Goal: Task Accomplishment & Management: Contribute content

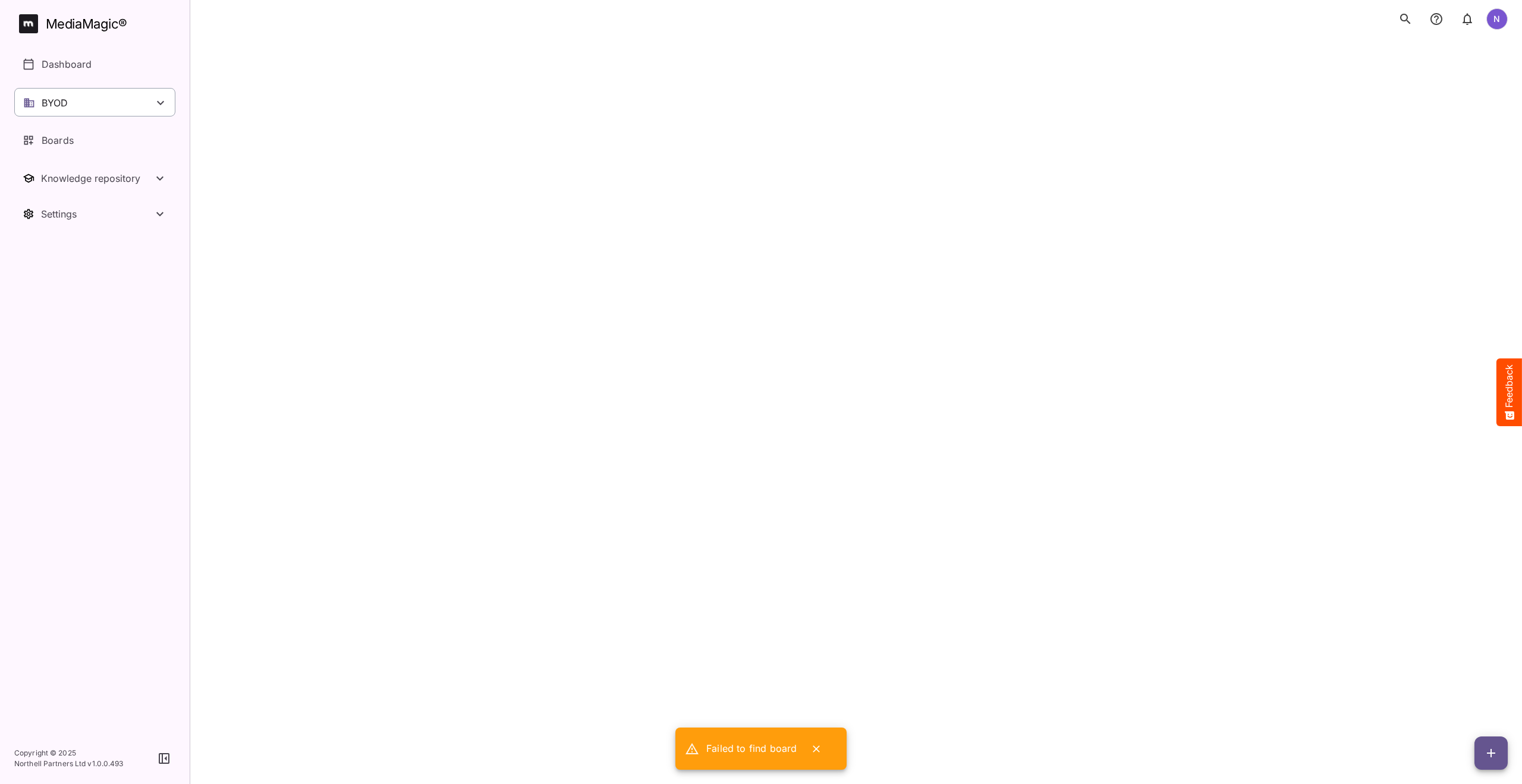
click at [62, 107] on p "BYOD" at bounding box center [55, 102] width 27 height 14
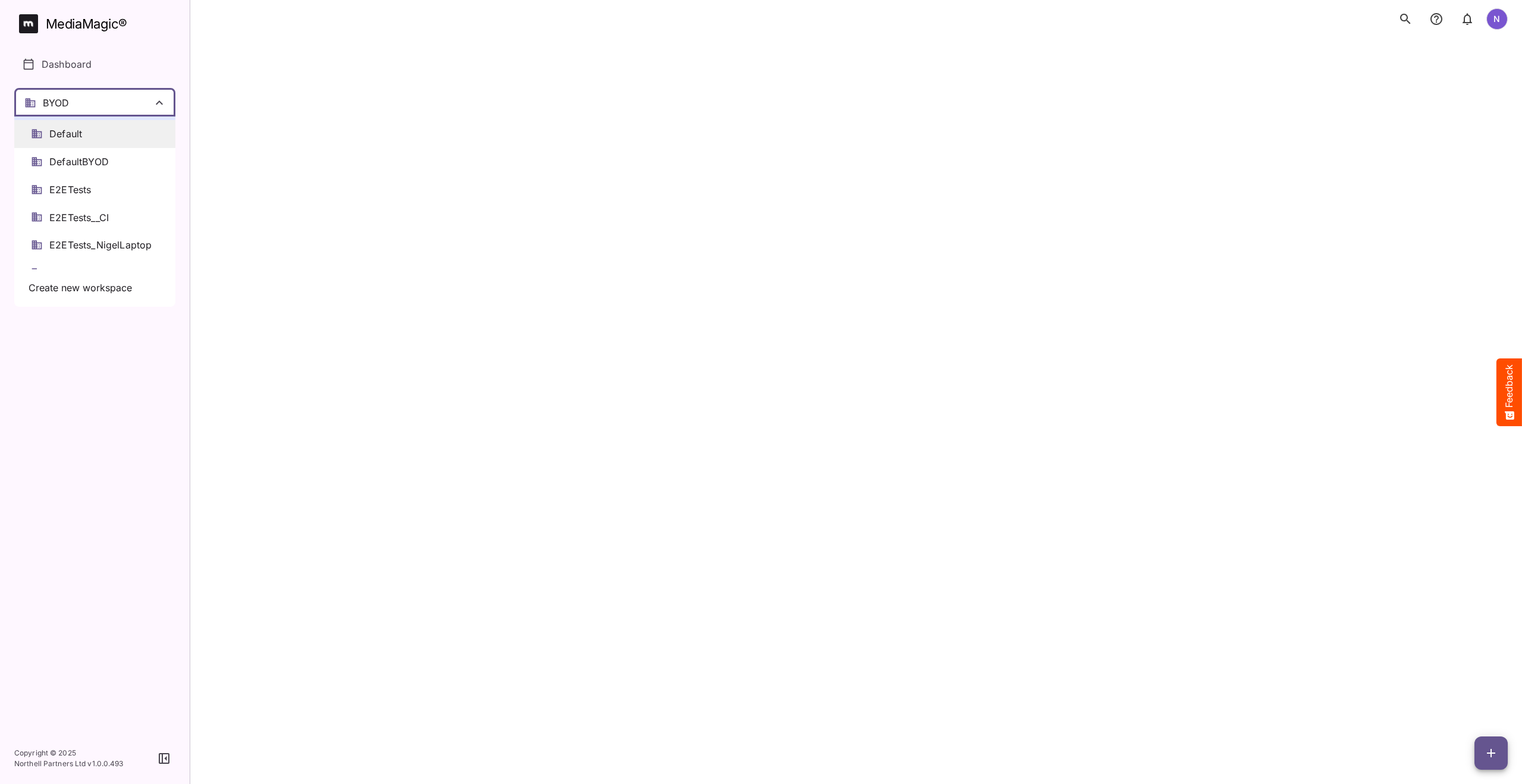
scroll to position [60, 0]
click at [76, 211] on span "E2ETests_NigelLaptop" at bounding box center [100, 210] width 102 height 13
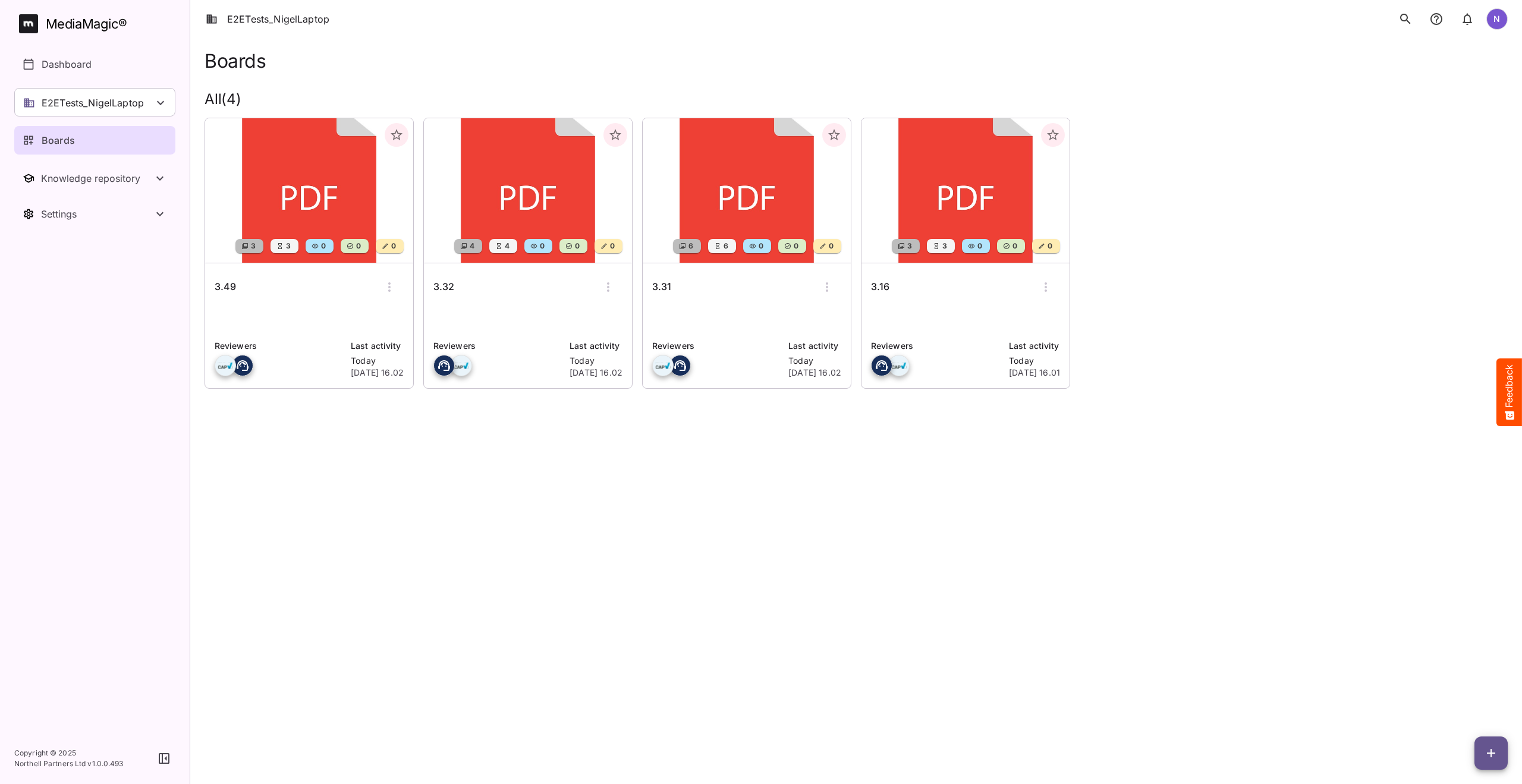
click at [225, 286] on h6 "3.49" at bounding box center [225, 287] width 21 height 15
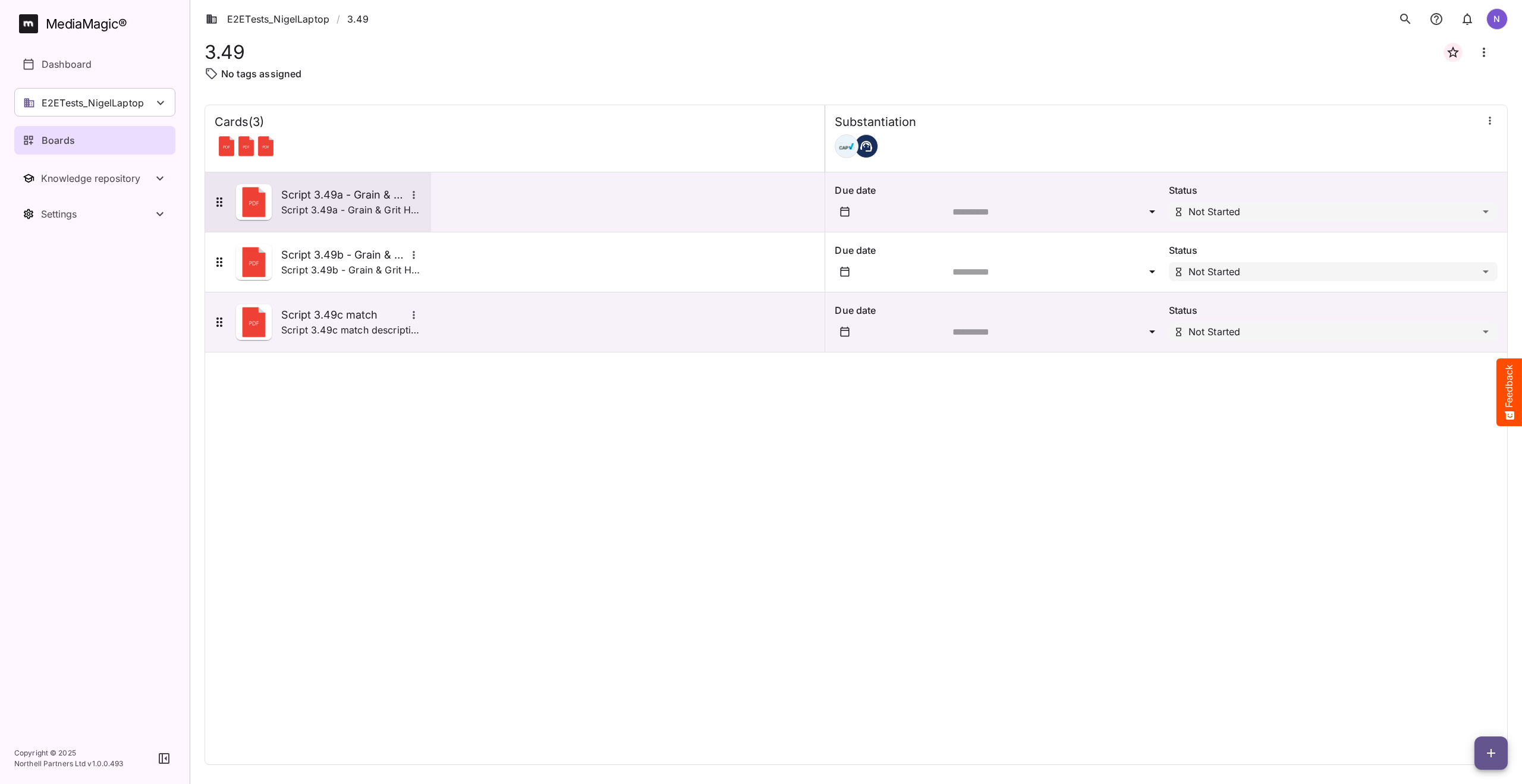
click at [307, 195] on h5 "Script 3.49a - Grain & Grit Hardware - satisfaction match" at bounding box center [343, 195] width 125 height 14
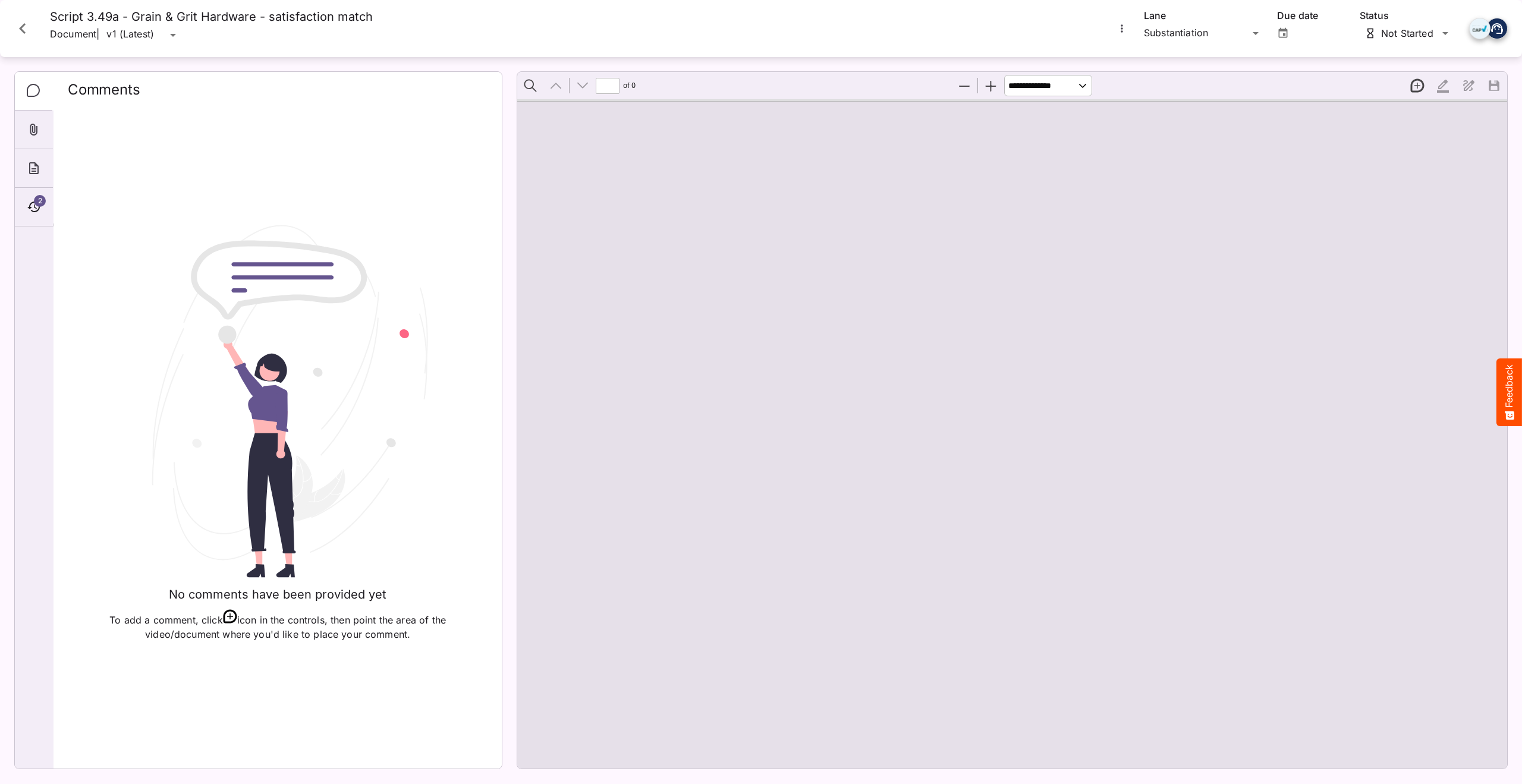
type input "*"
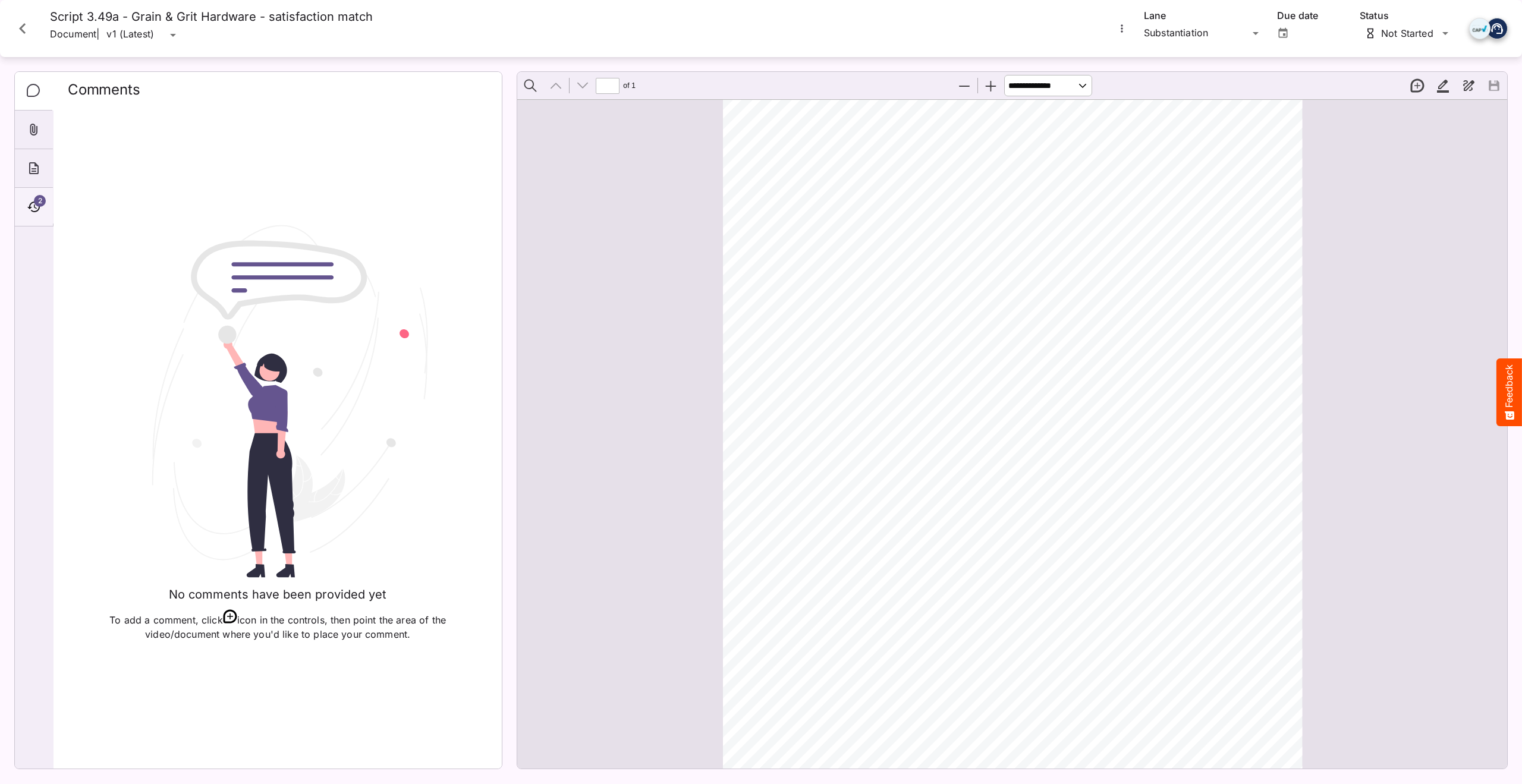
click at [35, 201] on span "2" at bounding box center [40, 201] width 12 height 12
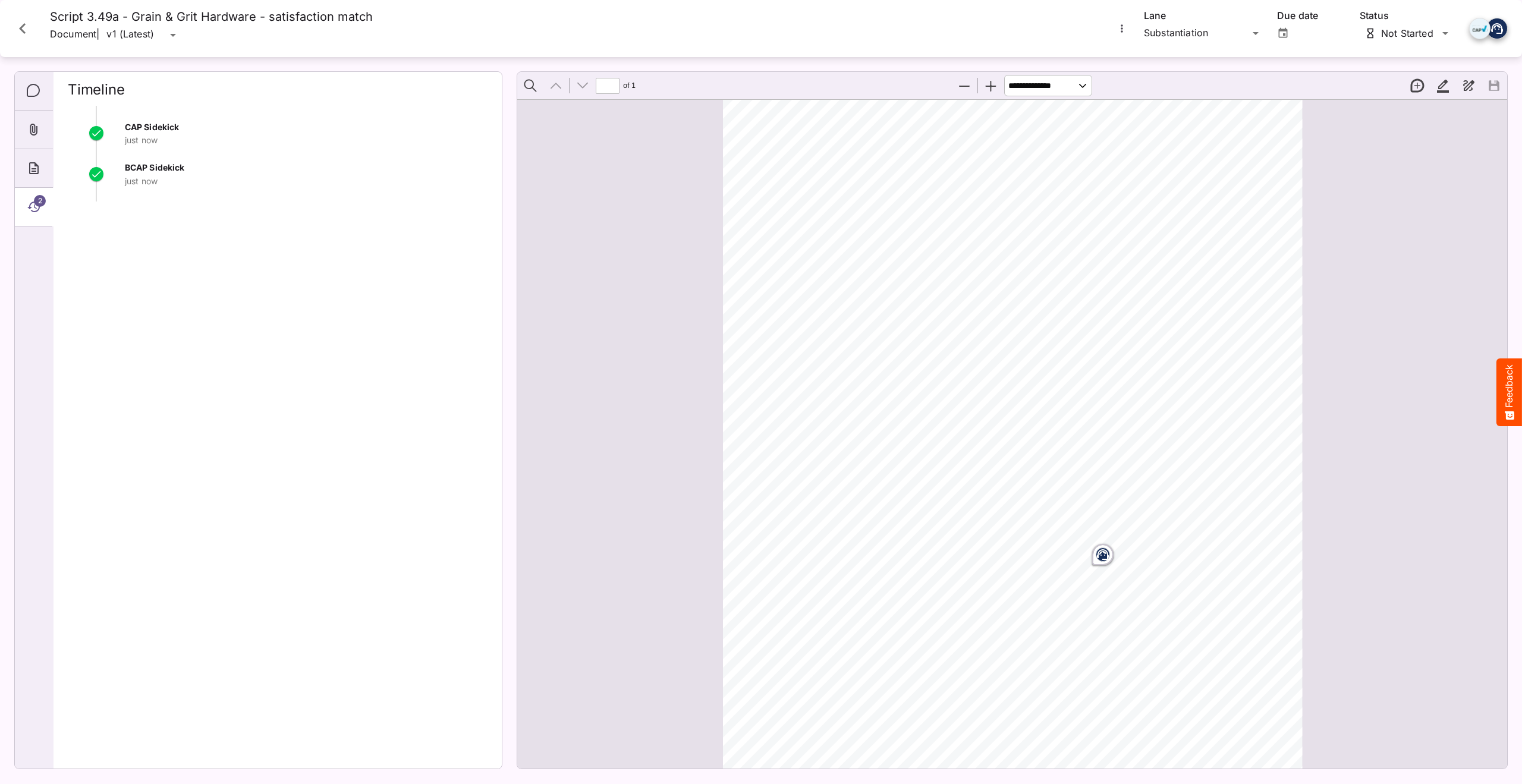
click at [35, 205] on span "2" at bounding box center [40, 201] width 12 height 12
click at [41, 201] on span "2" at bounding box center [40, 201] width 12 height 12
click at [34, 205] on icon "Timeline" at bounding box center [33, 207] width 13 height 11
click at [27, 90] on icon "Comments" at bounding box center [33, 90] width 13 height 13
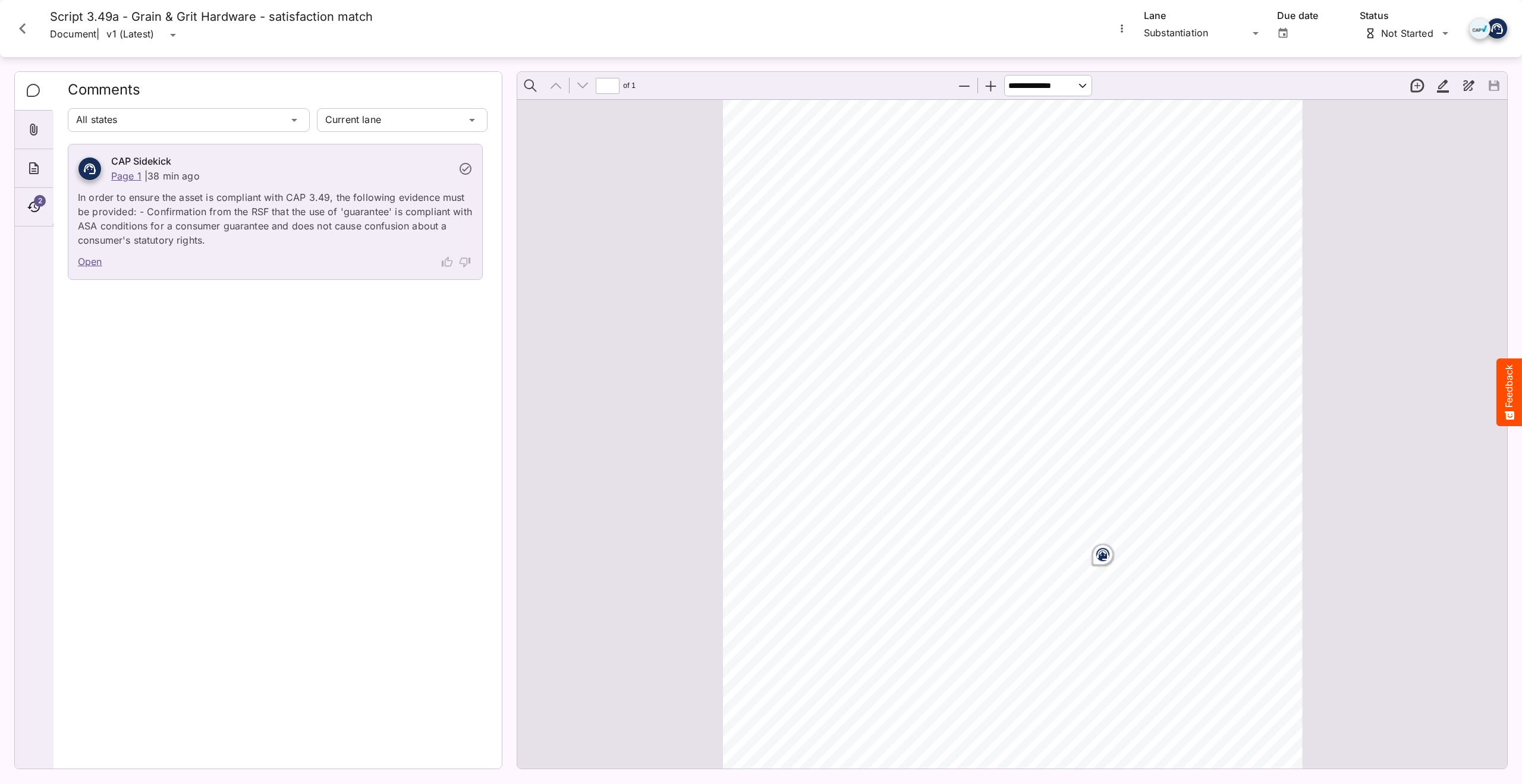
click at [125, 178] on link "Page 1" at bounding box center [126, 176] width 30 height 12
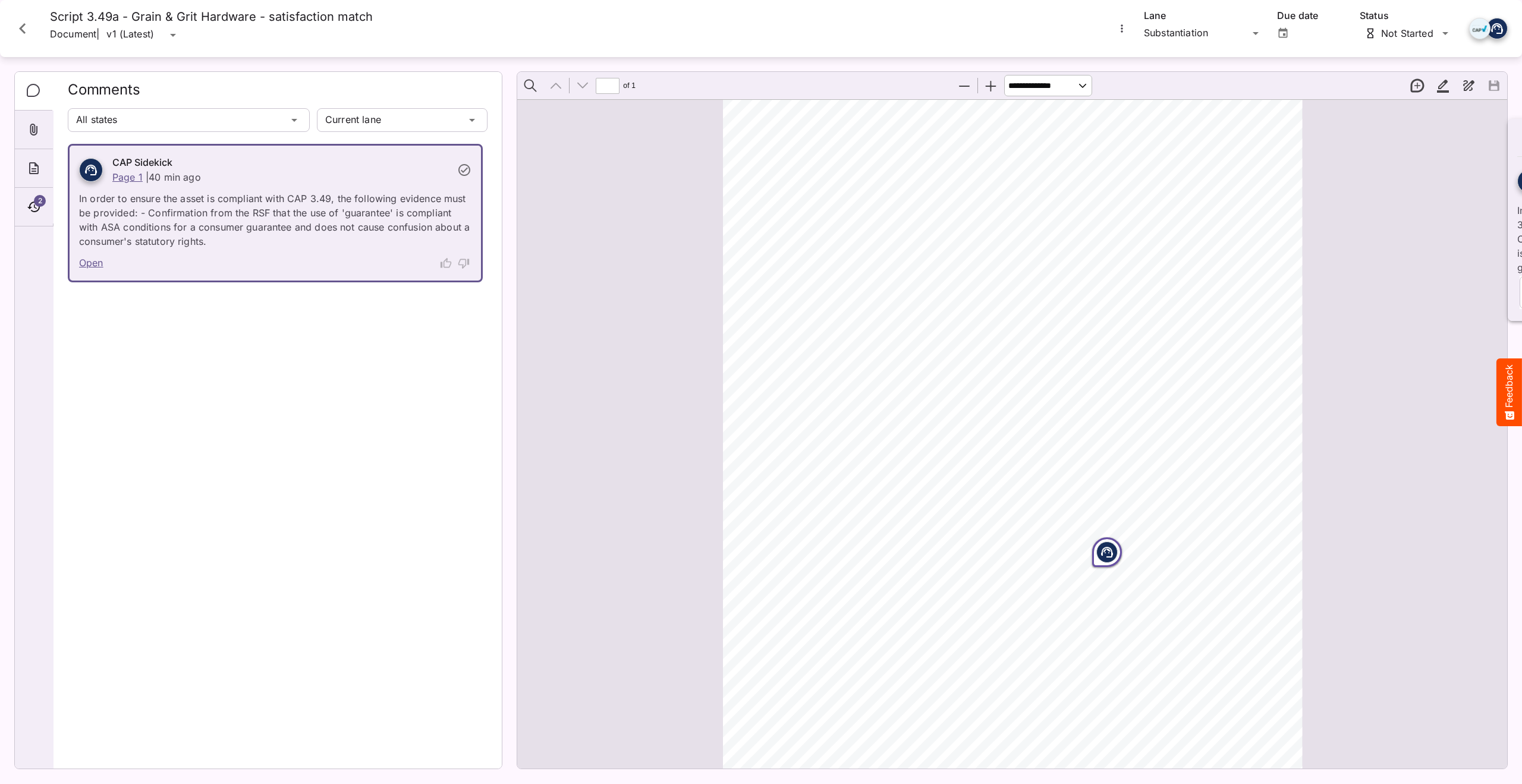
scroll to position [6, 0]
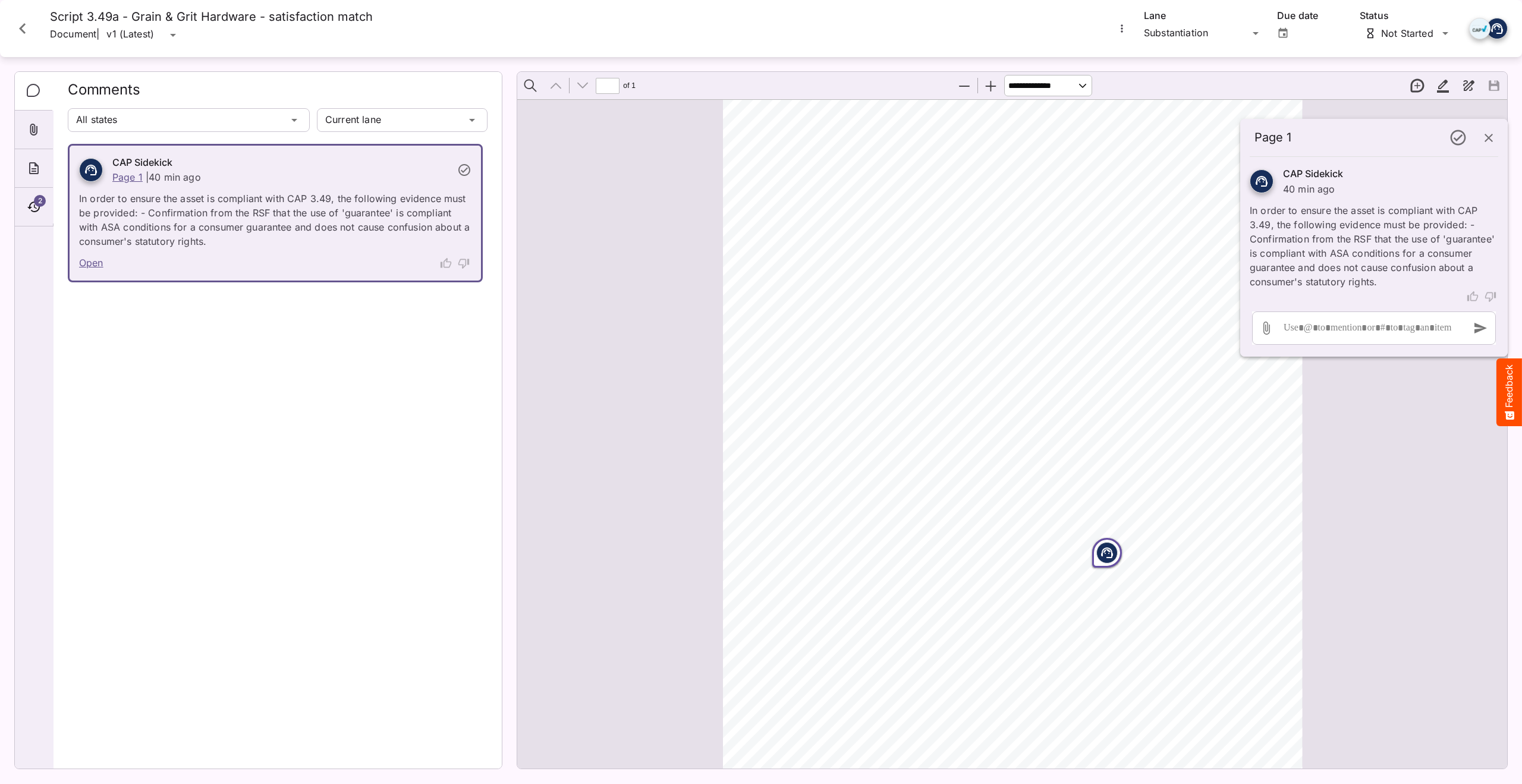
click at [1489, 134] on icon "button" at bounding box center [1489, 138] width 14 height 14
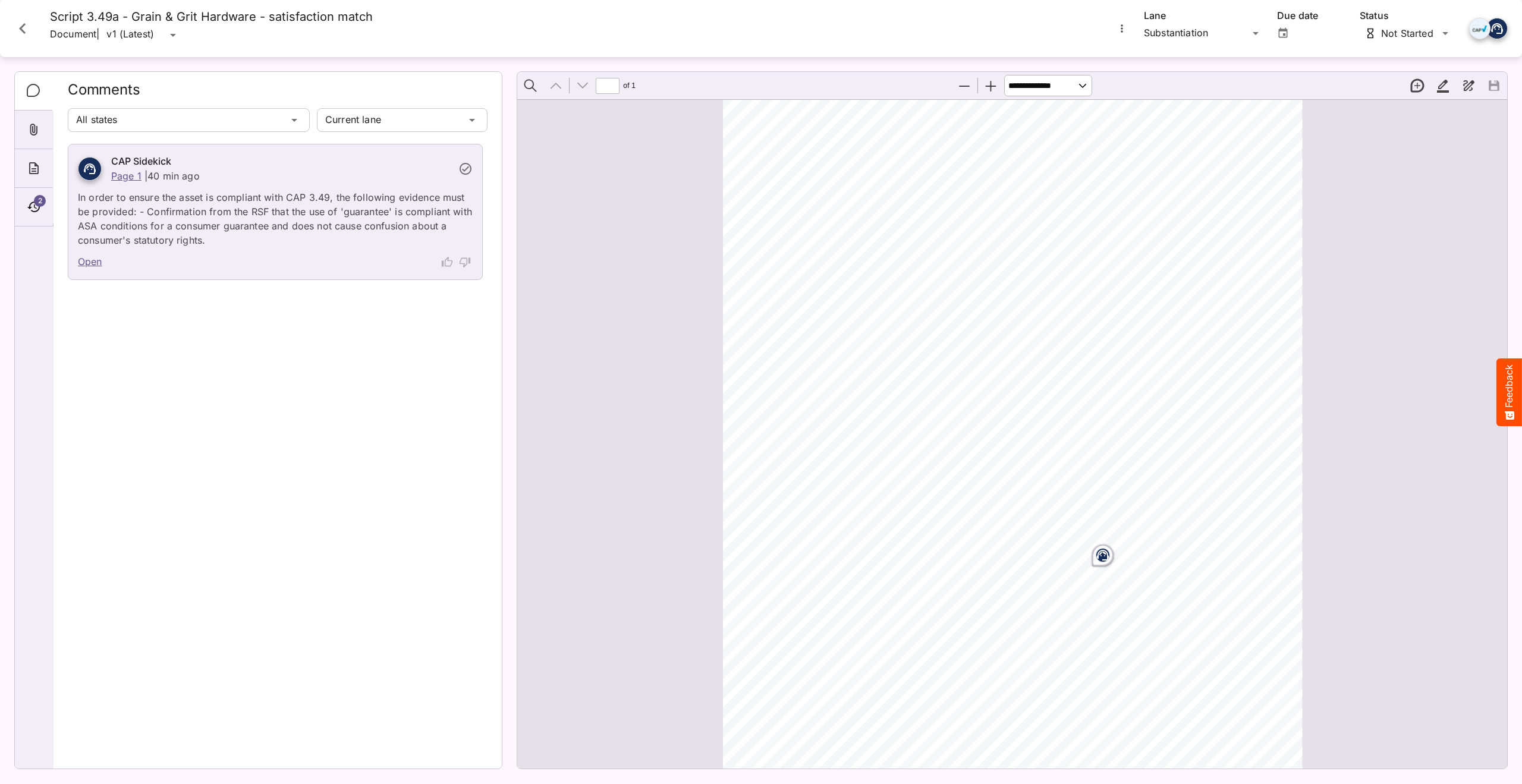
click at [96, 258] on link "Open" at bounding box center [90, 262] width 24 height 15
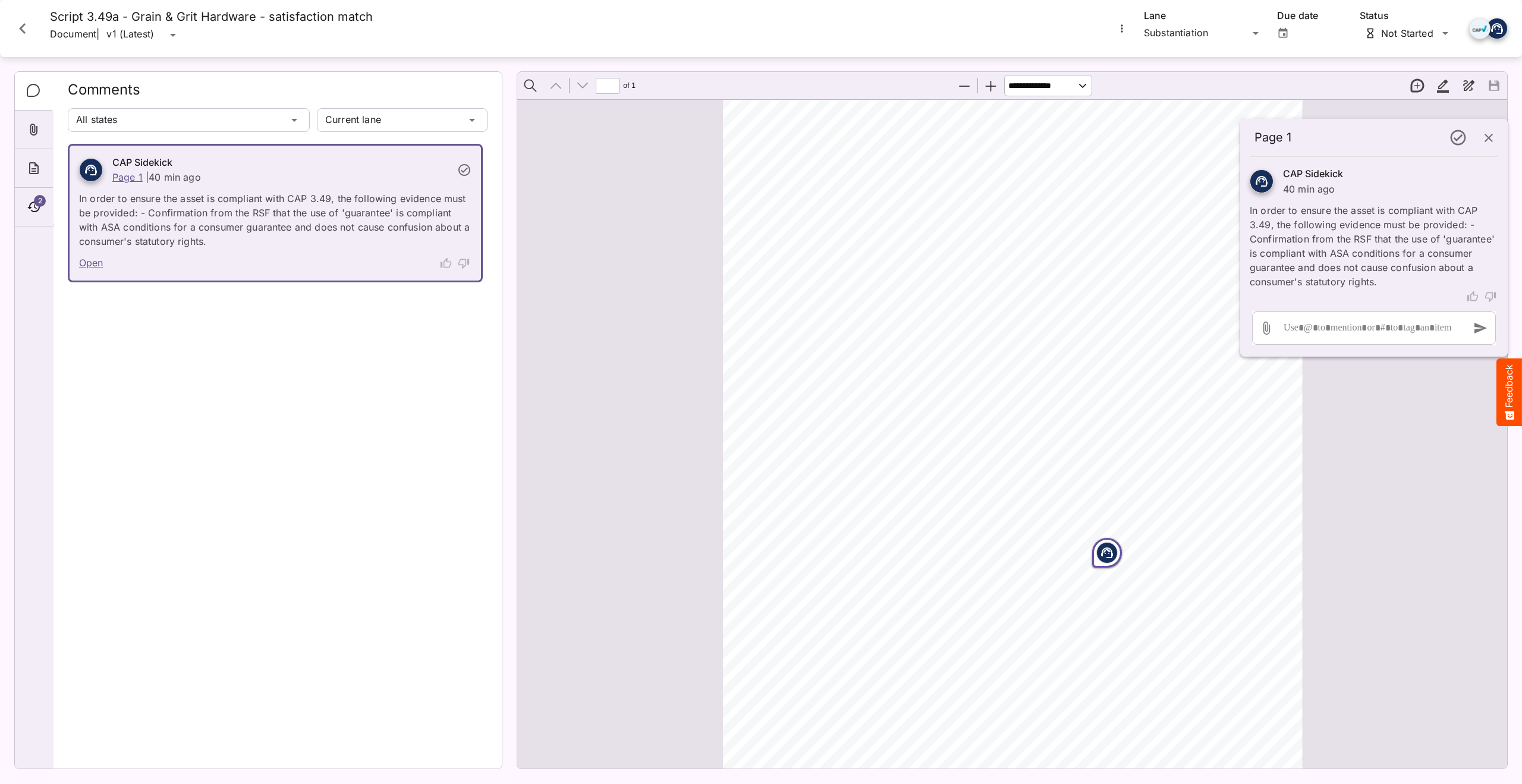
click at [24, 28] on icon "Close card" at bounding box center [23, 29] width 21 height 21
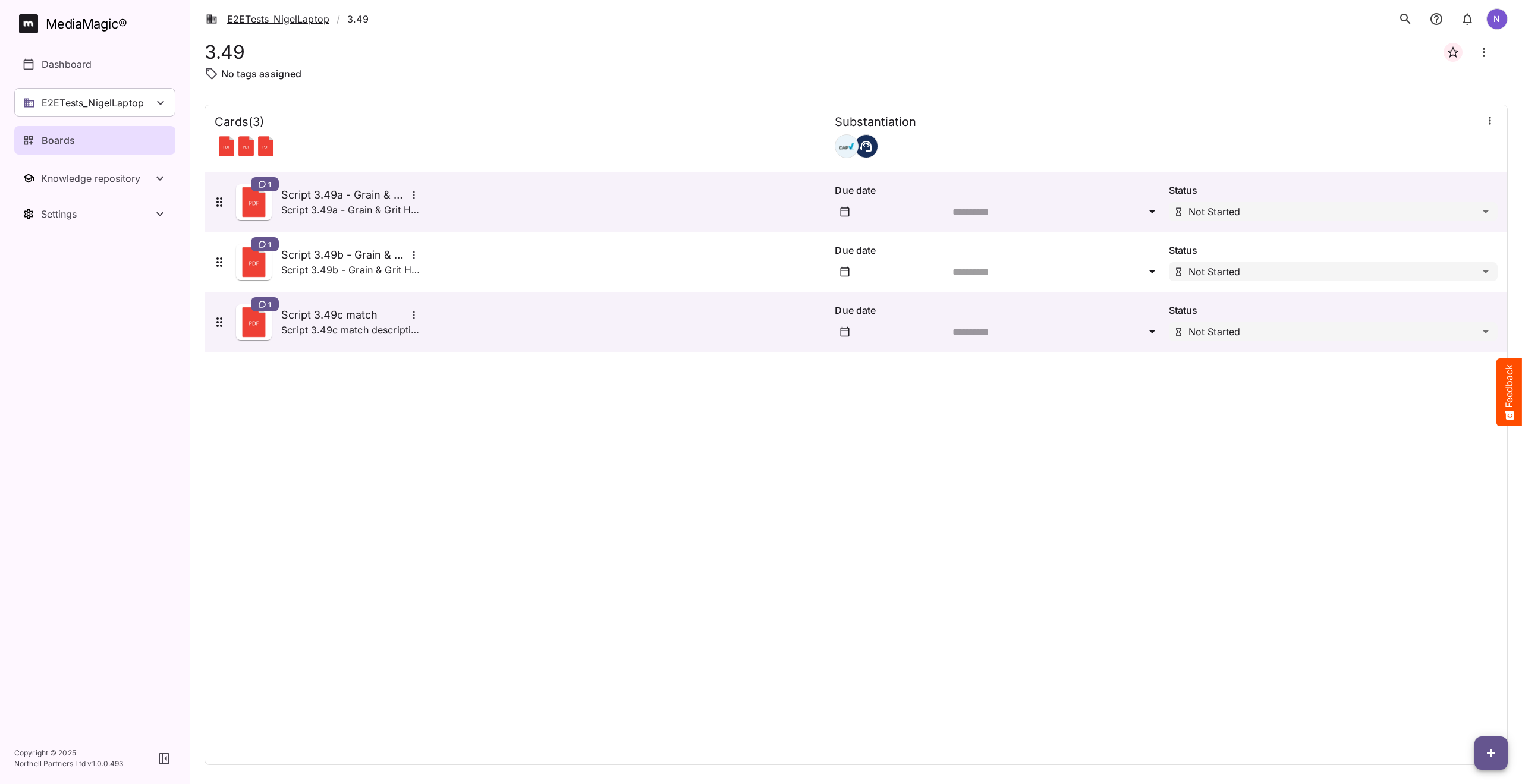
click at [251, 17] on link "E2ETests_NigelLaptop" at bounding box center [268, 19] width 124 height 14
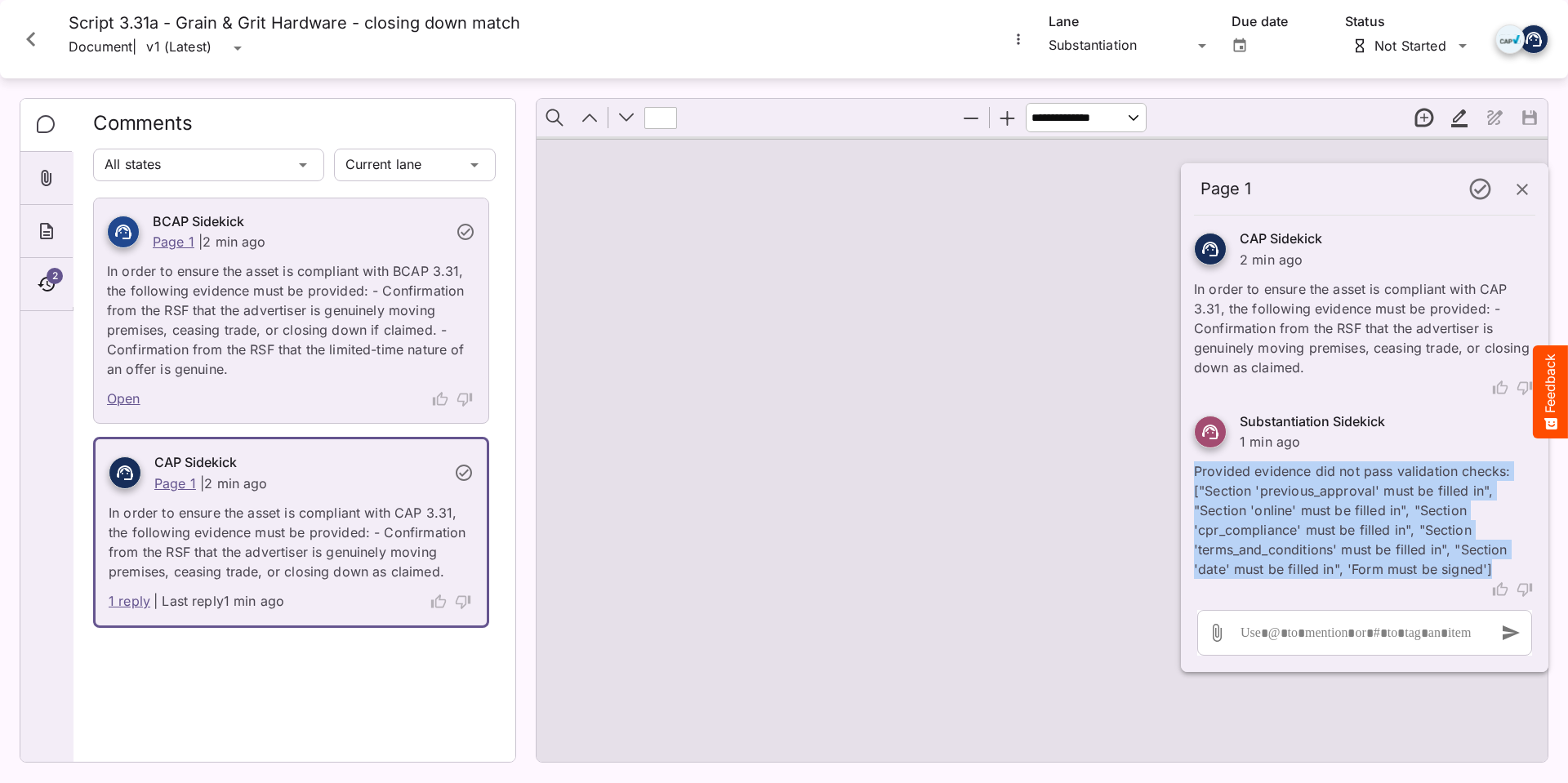
scroll to position [82, 0]
click at [34, 37] on icon "Close card" at bounding box center [31, 40] width 29 height 29
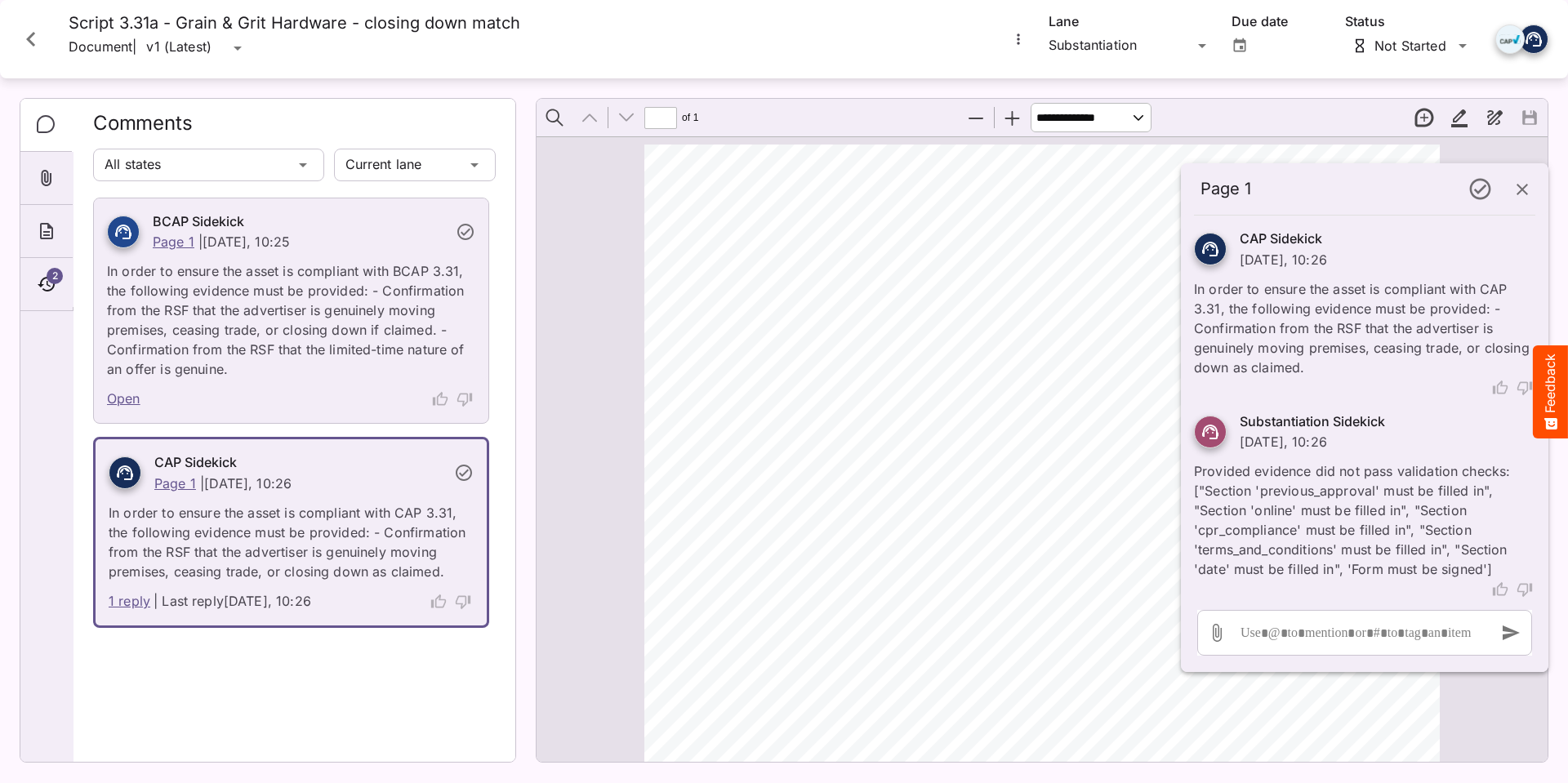
scroll to position [9, 0]
click at [134, 602] on link "1 reply" at bounding box center [129, 601] width 41 height 21
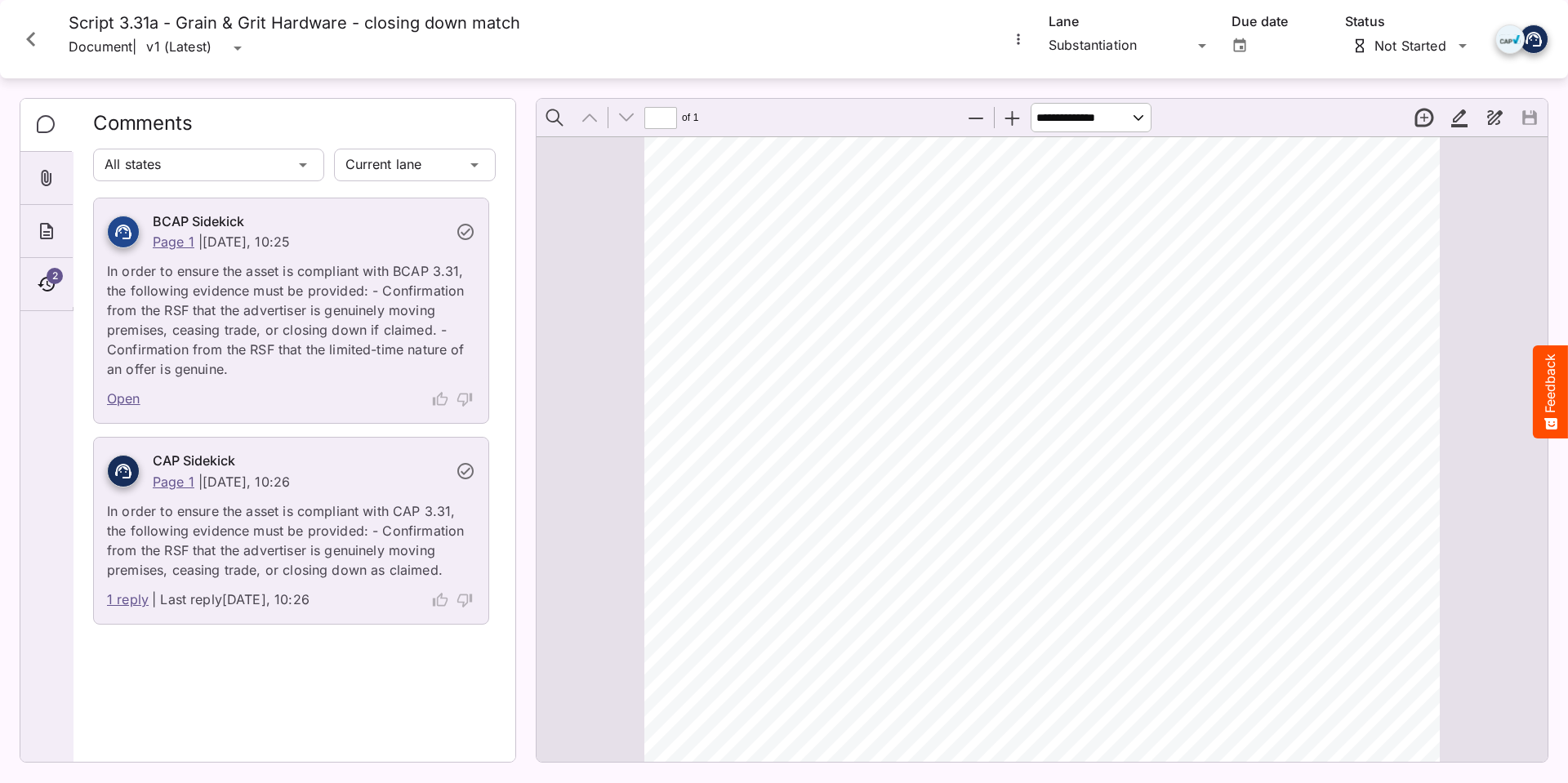
click at [134, 602] on link "1 reply" at bounding box center [127, 600] width 41 height 21
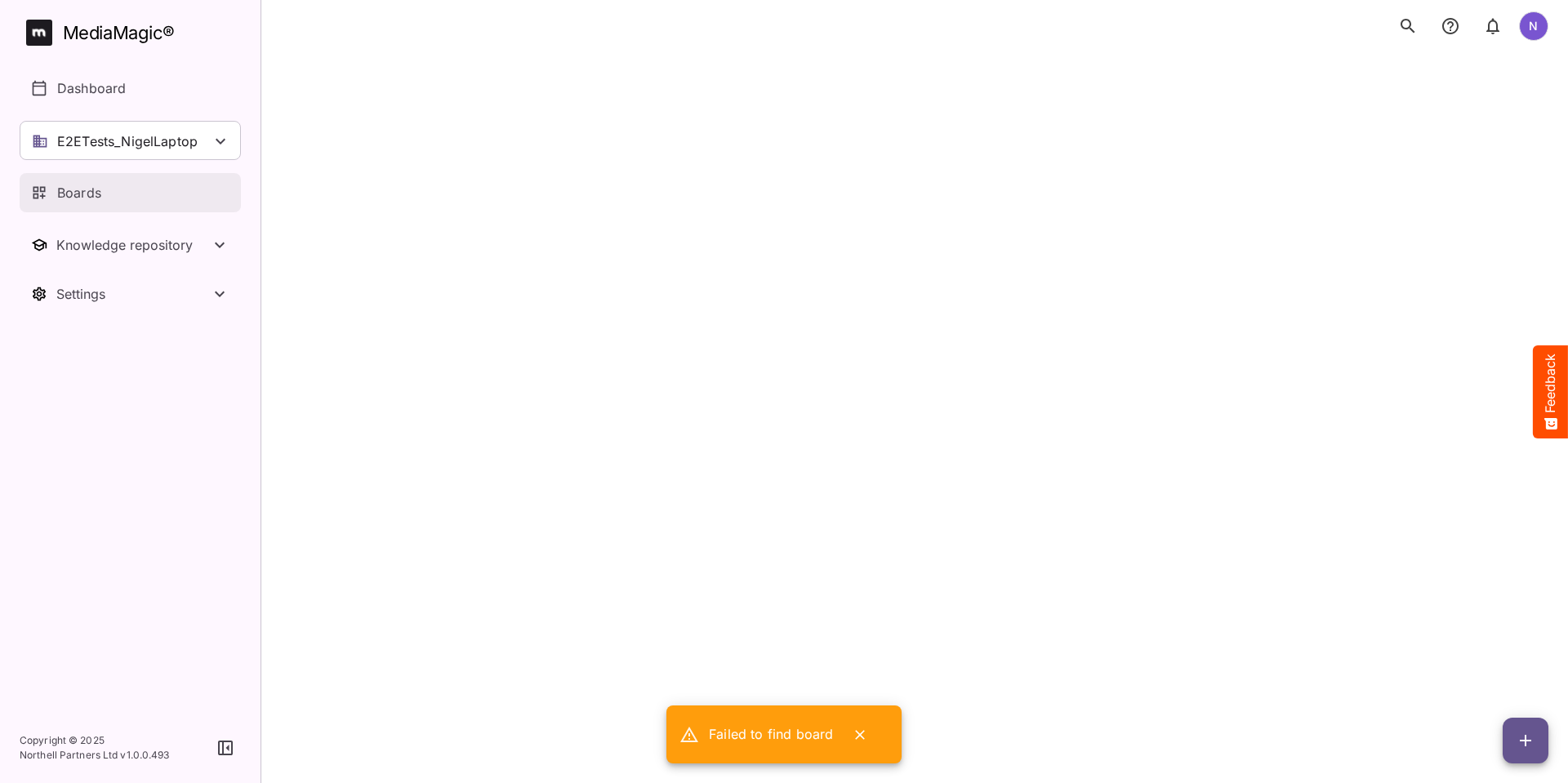
click at [82, 181] on link "Boards" at bounding box center [130, 192] width 222 height 40
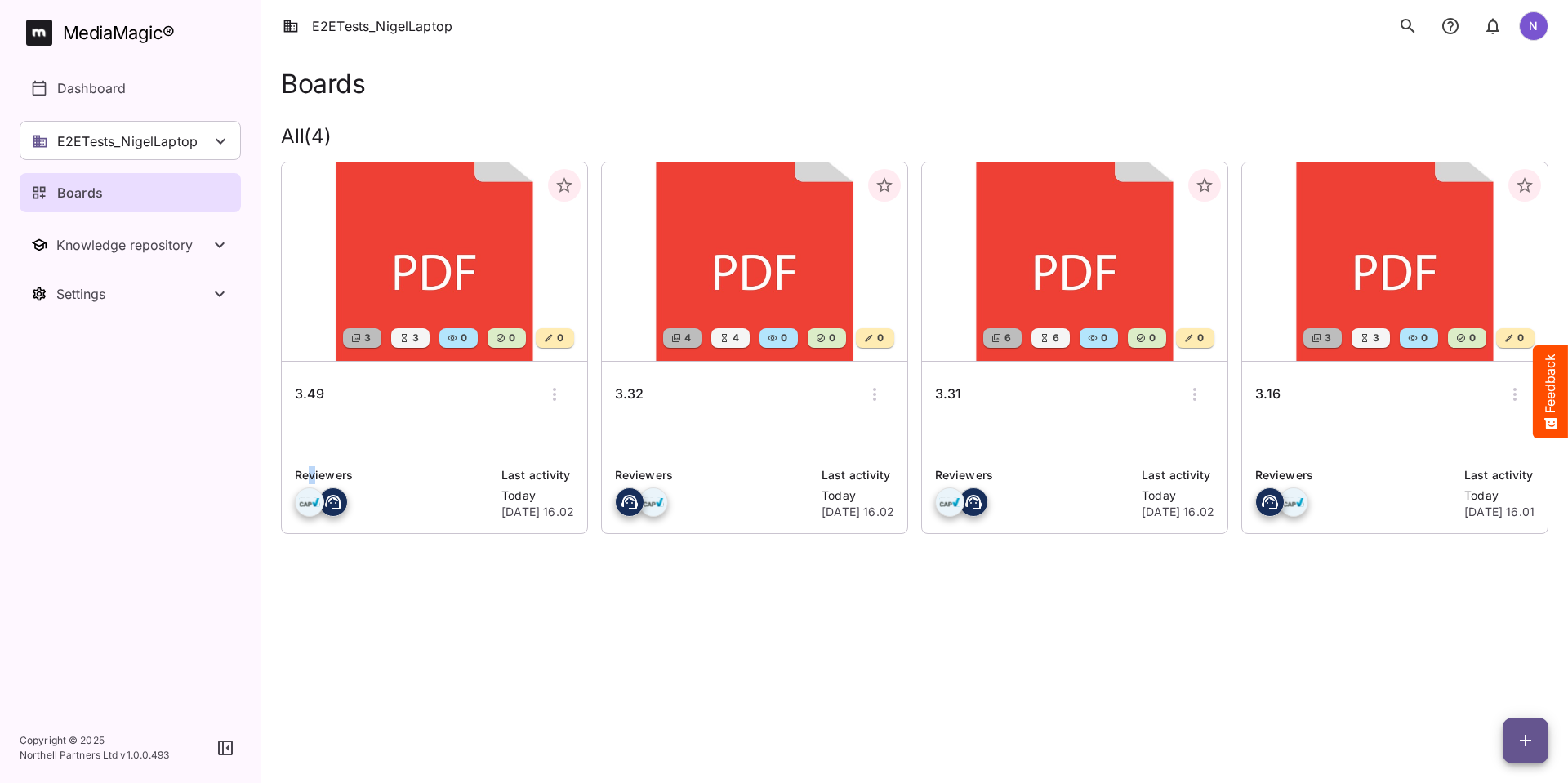
click at [312, 472] on p "Reviewers" at bounding box center [393, 475] width 197 height 18
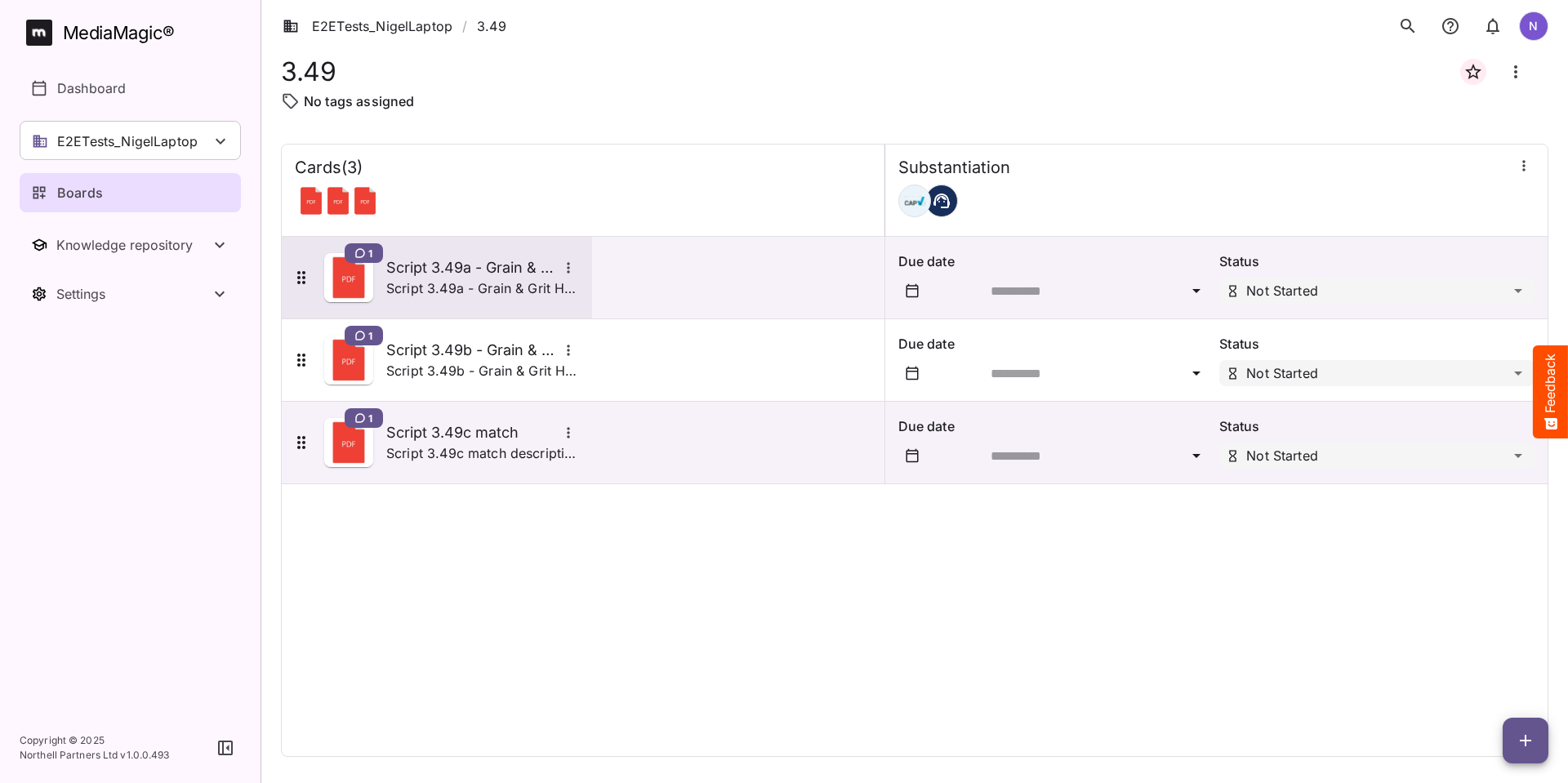
click at [419, 261] on h5 "Script 3.49a - Grain & Grit Hardware - satisfaction match" at bounding box center [472, 267] width 172 height 19
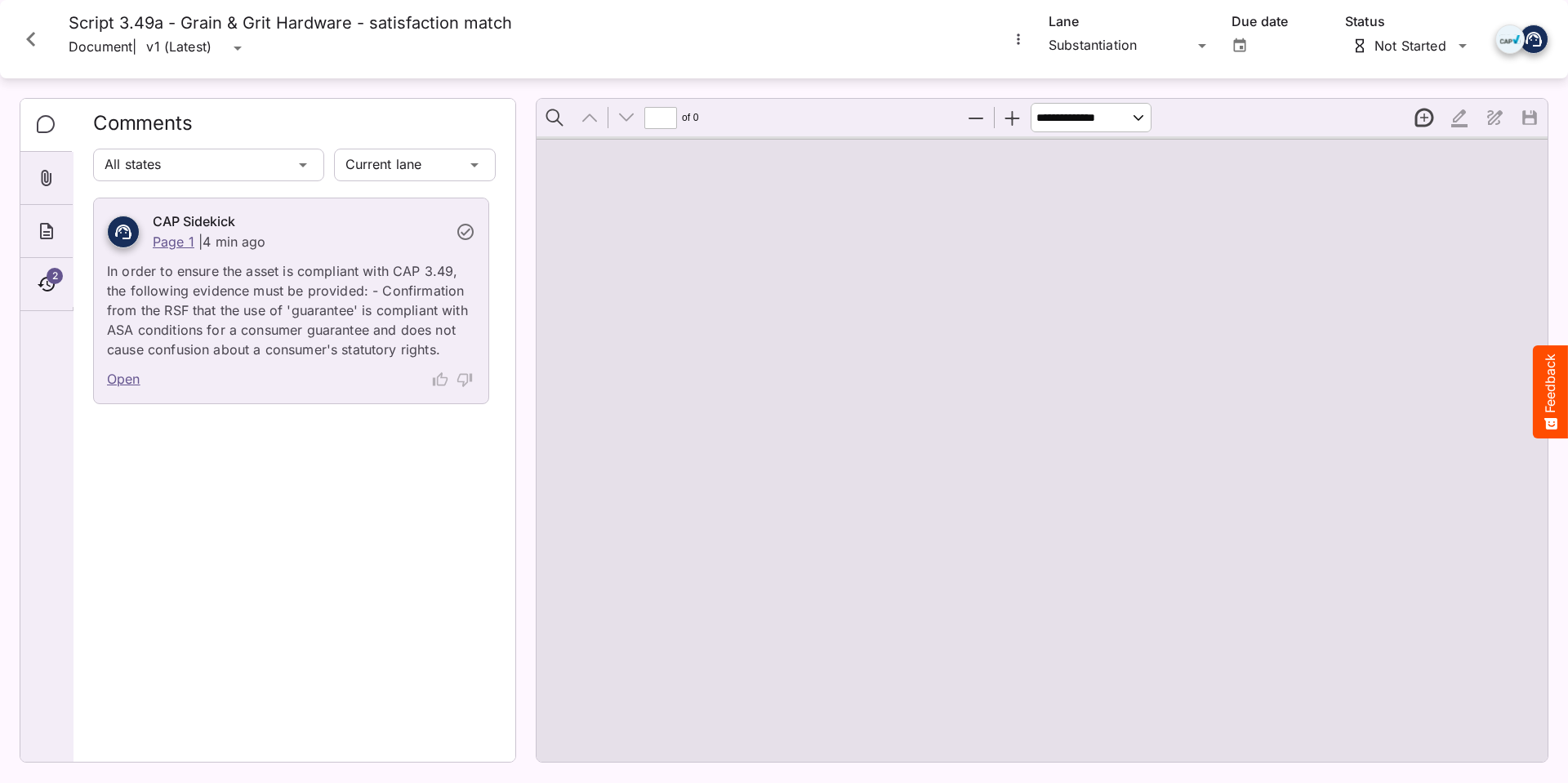
type input "*"
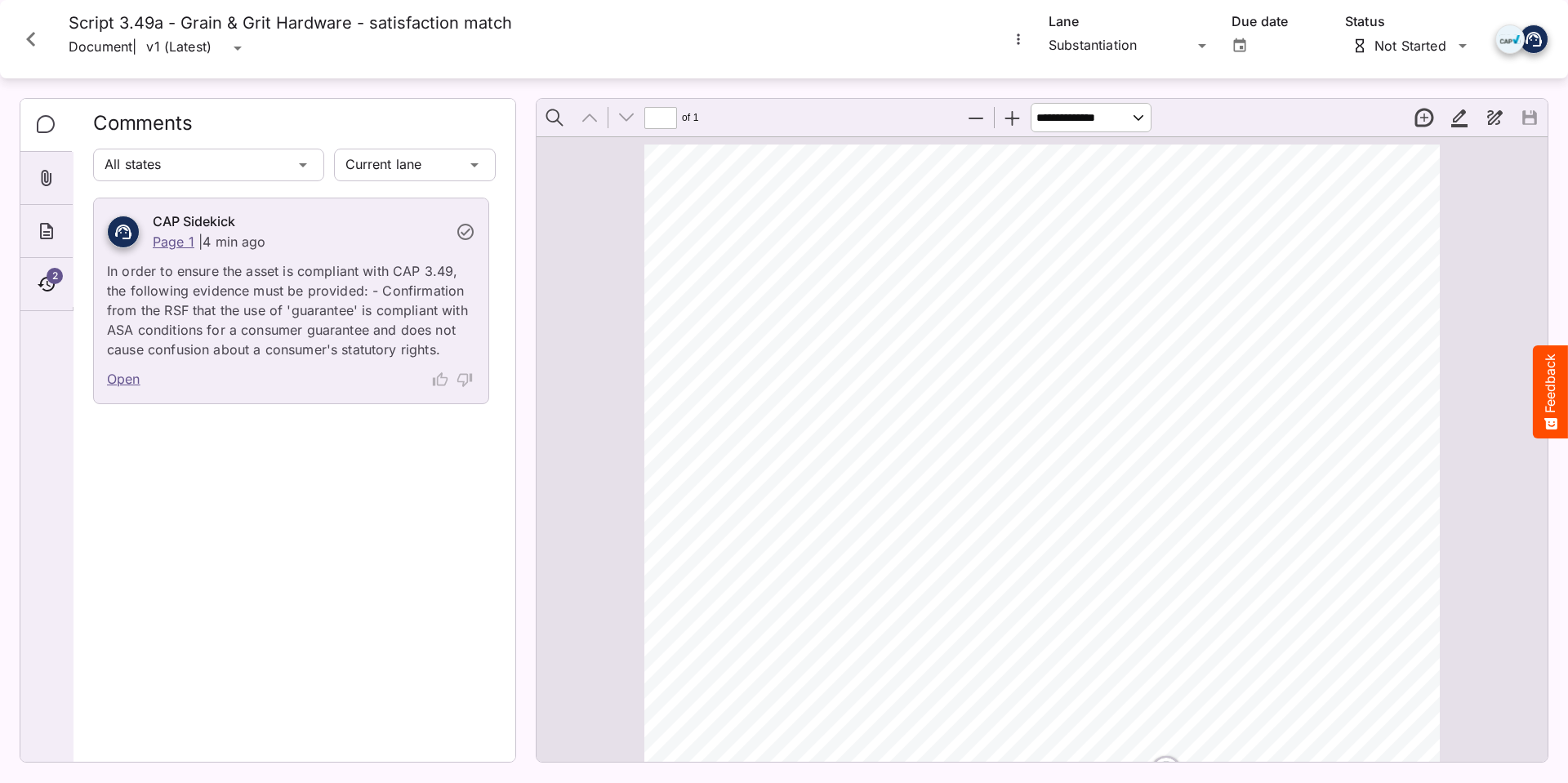
scroll to position [10, 0]
click at [29, 43] on icon "Close card" at bounding box center [31, 40] width 29 height 29
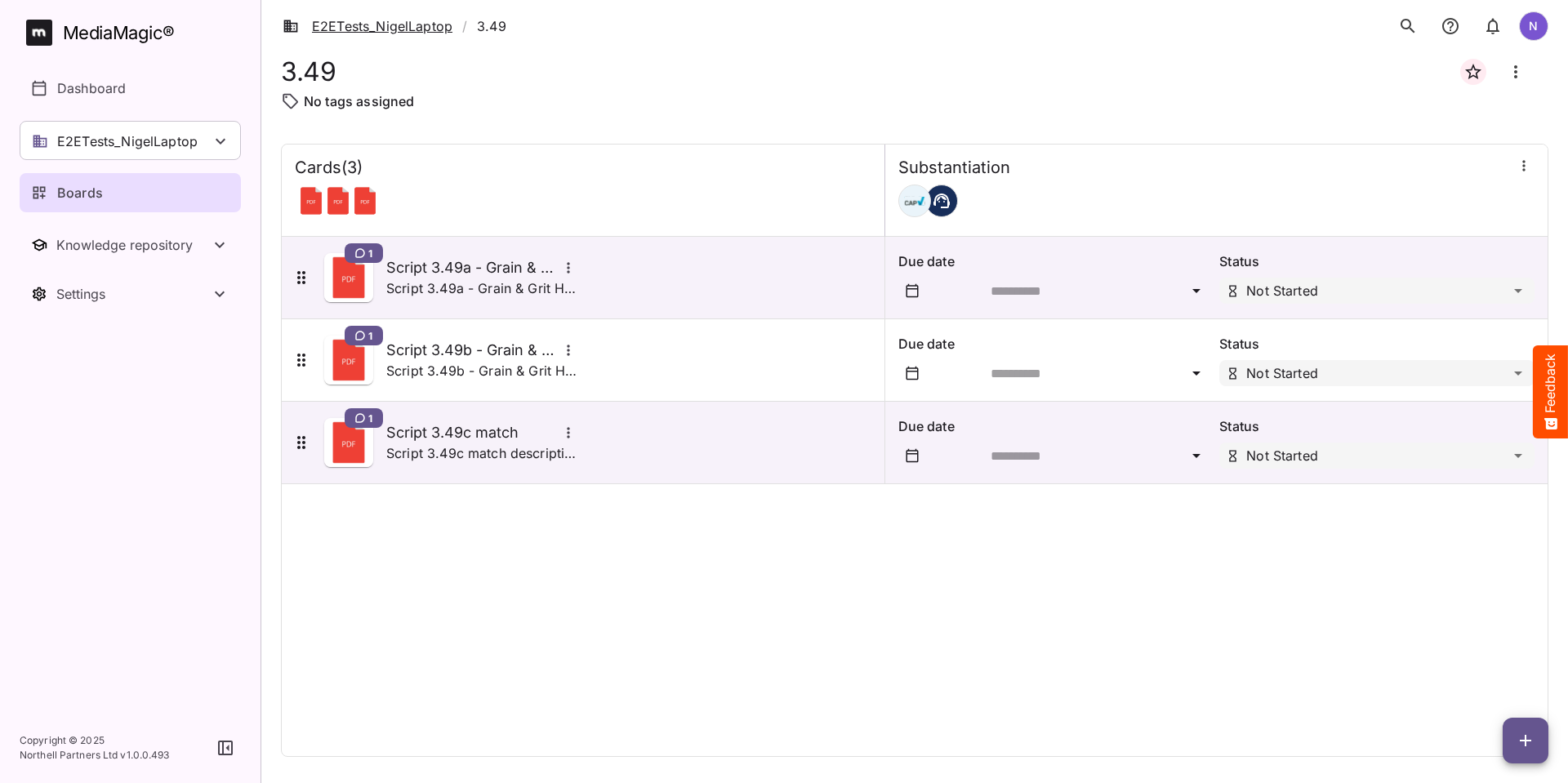
click at [370, 26] on link "E2ETests_NigelLaptop" at bounding box center [368, 26] width 170 height 19
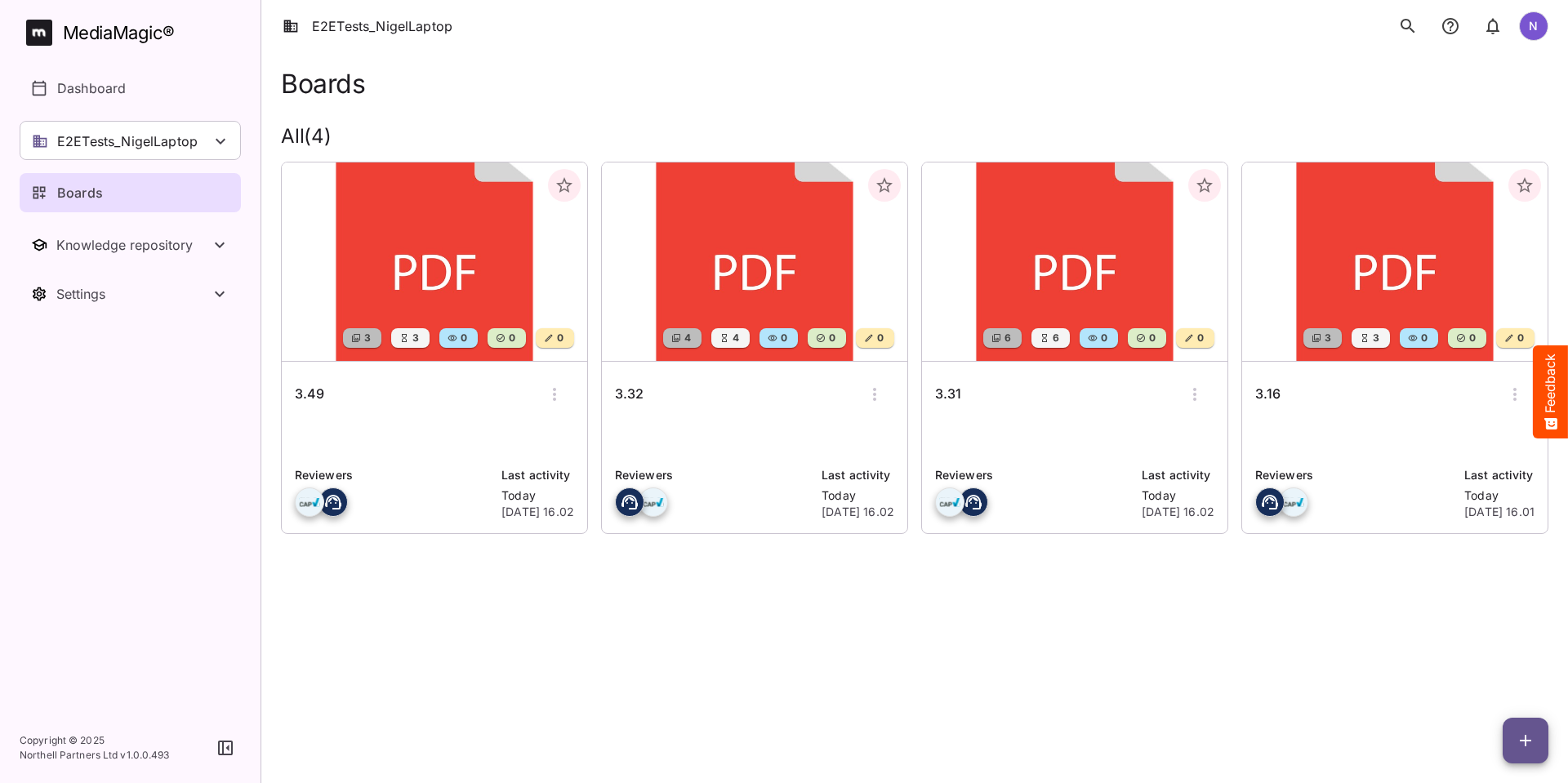
click at [959, 394] on h6 "3.31" at bounding box center [949, 394] width 26 height 21
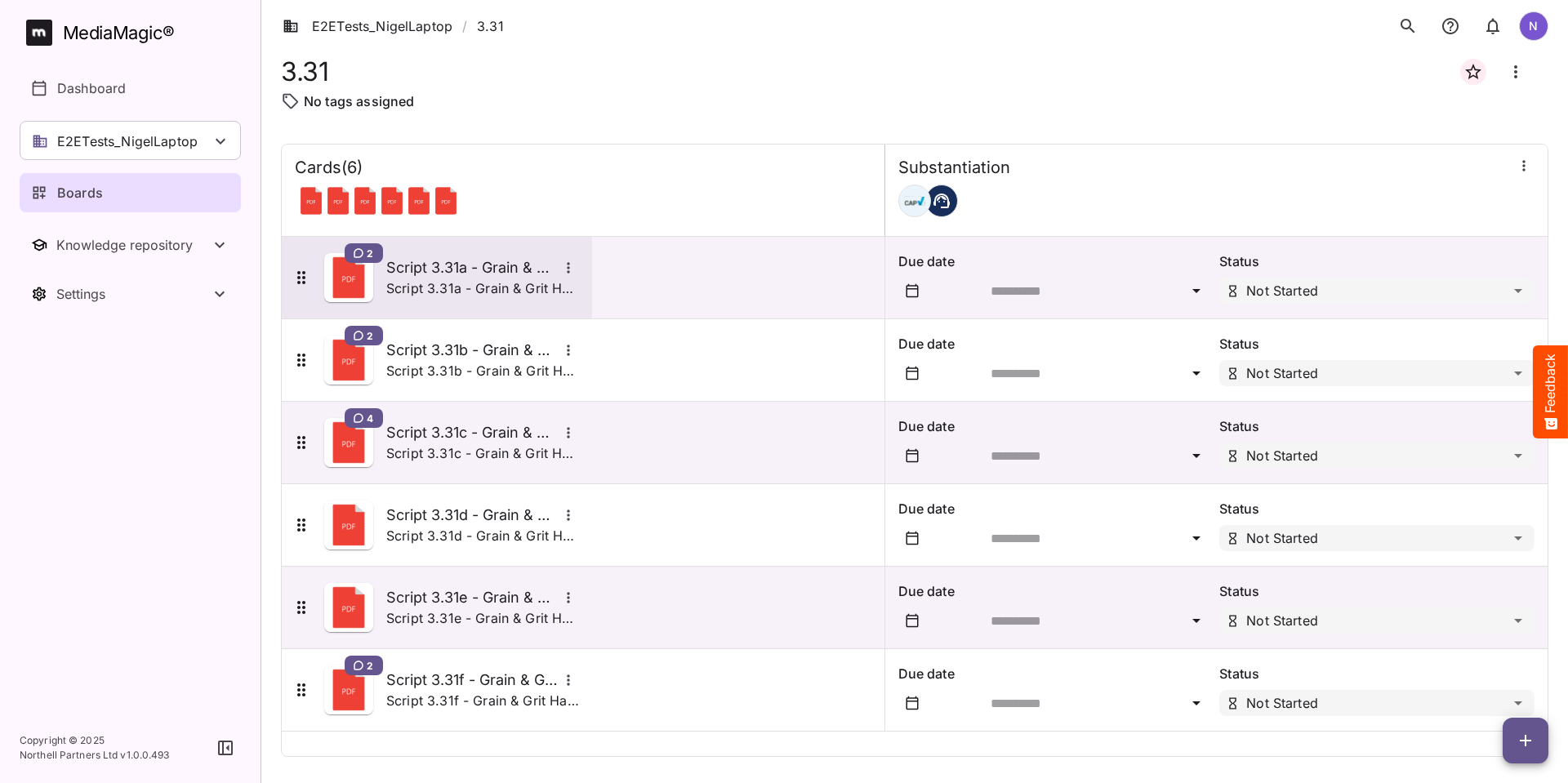
click at [425, 261] on h5 "Script 3.31a - Grain & Grit Hardware - closing down match" at bounding box center [472, 267] width 172 height 19
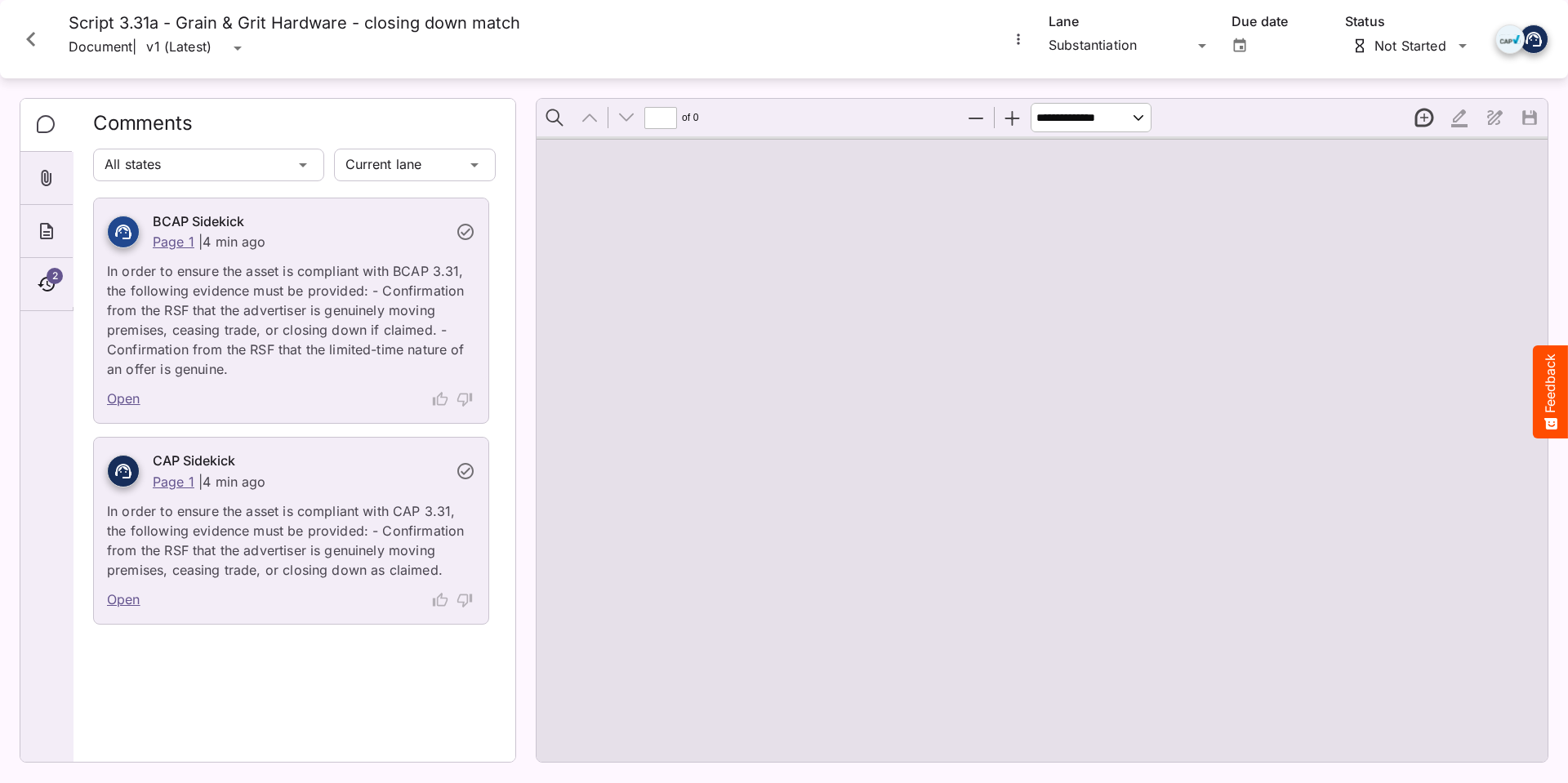
type input "*"
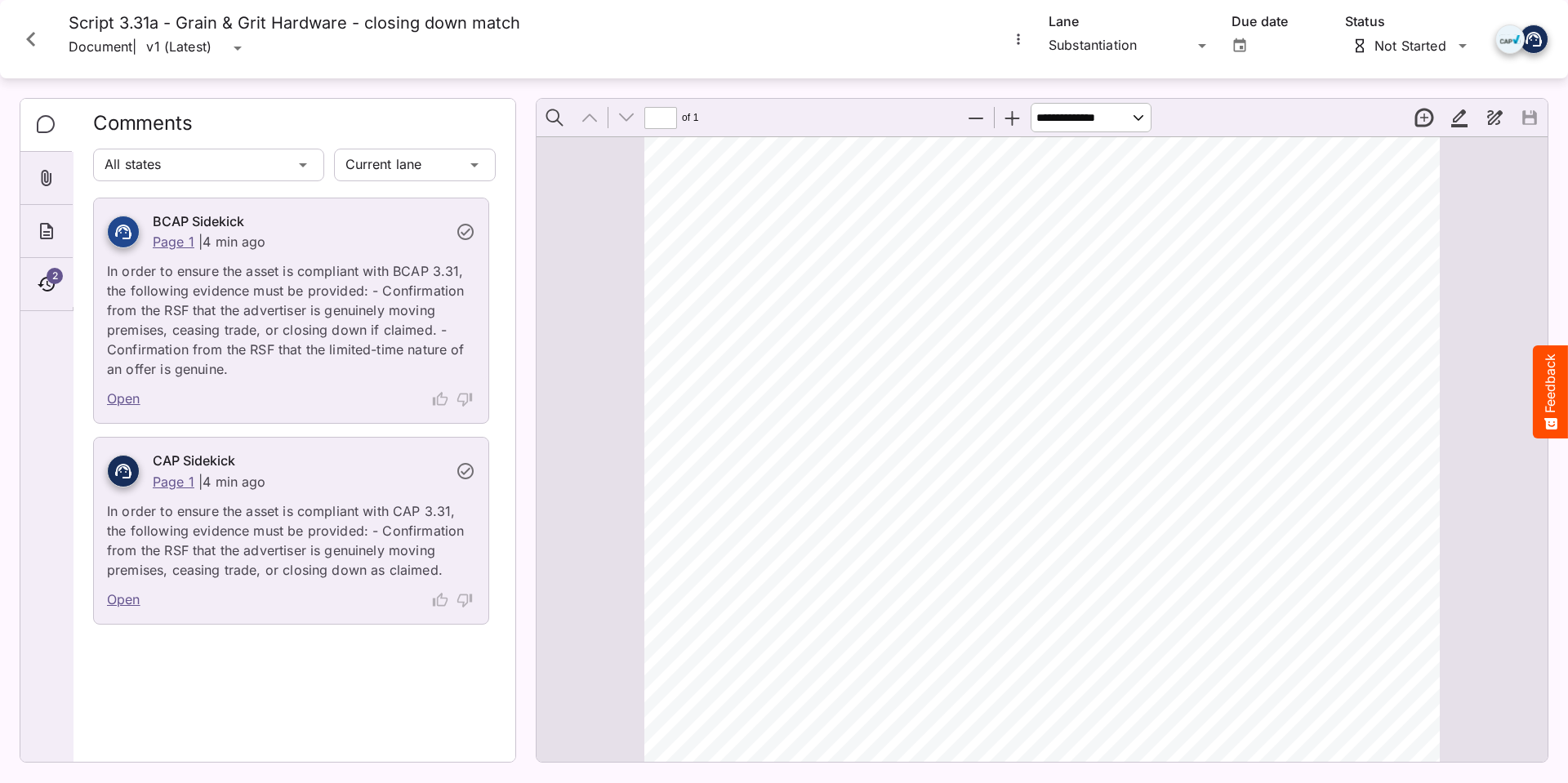
click at [34, 34] on icon "Close card" at bounding box center [30, 40] width 9 height 15
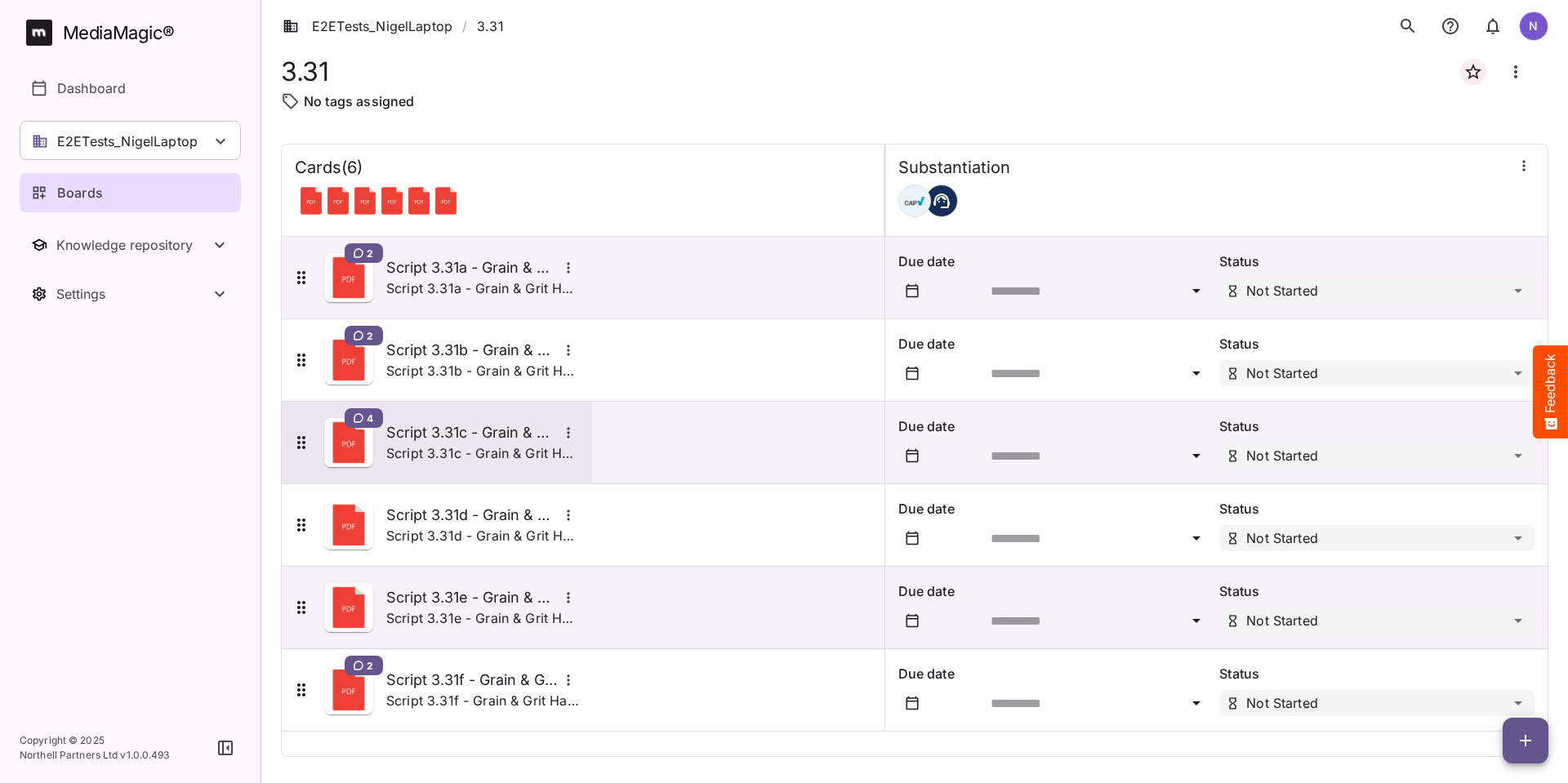
click at [424, 419] on div "4 Script 3.31c - Grain & Grit Hardware - end date in supers match Script 3.31c …" at bounding box center [435, 442] width 288 height 49
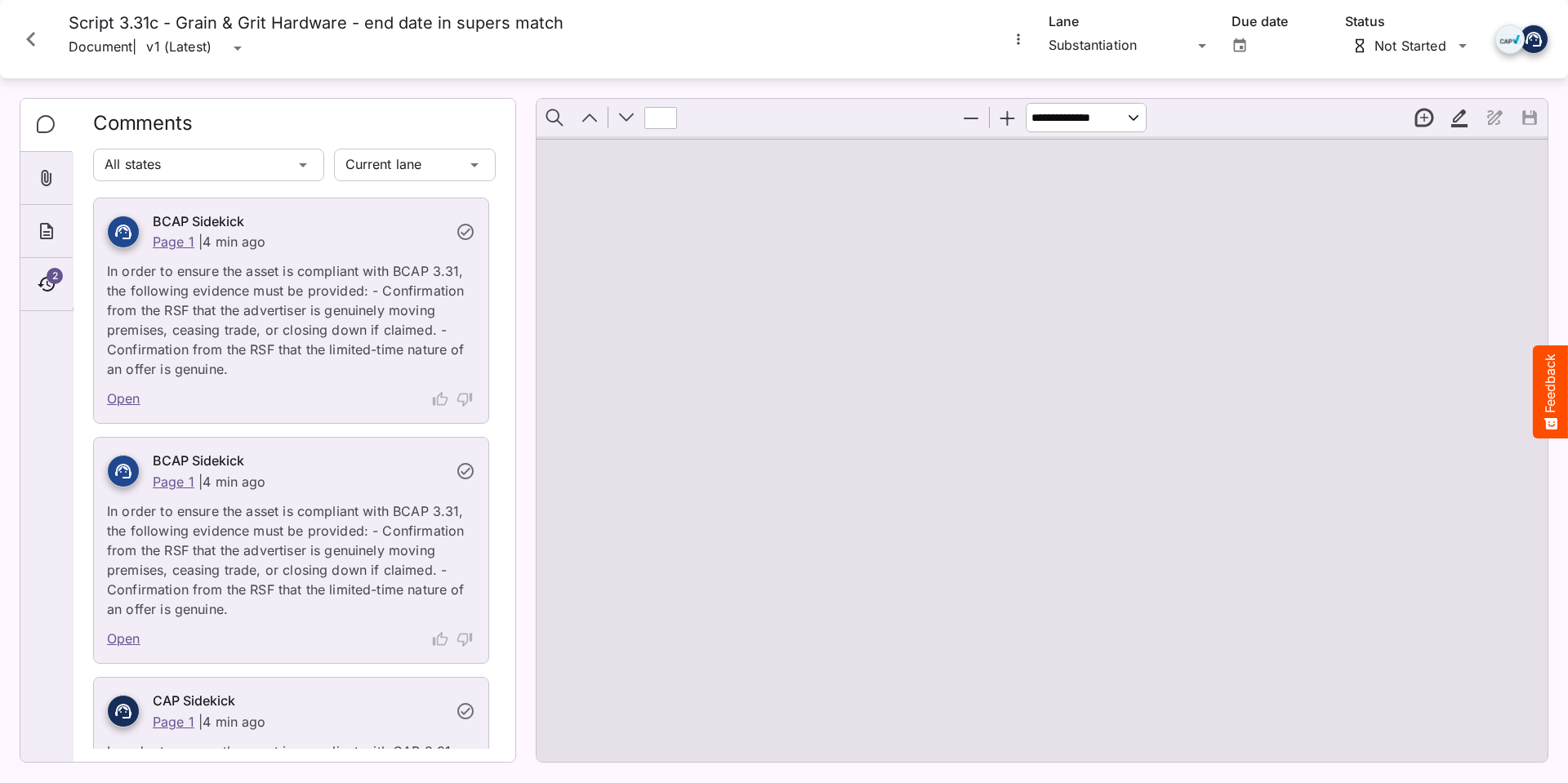
type input "*"
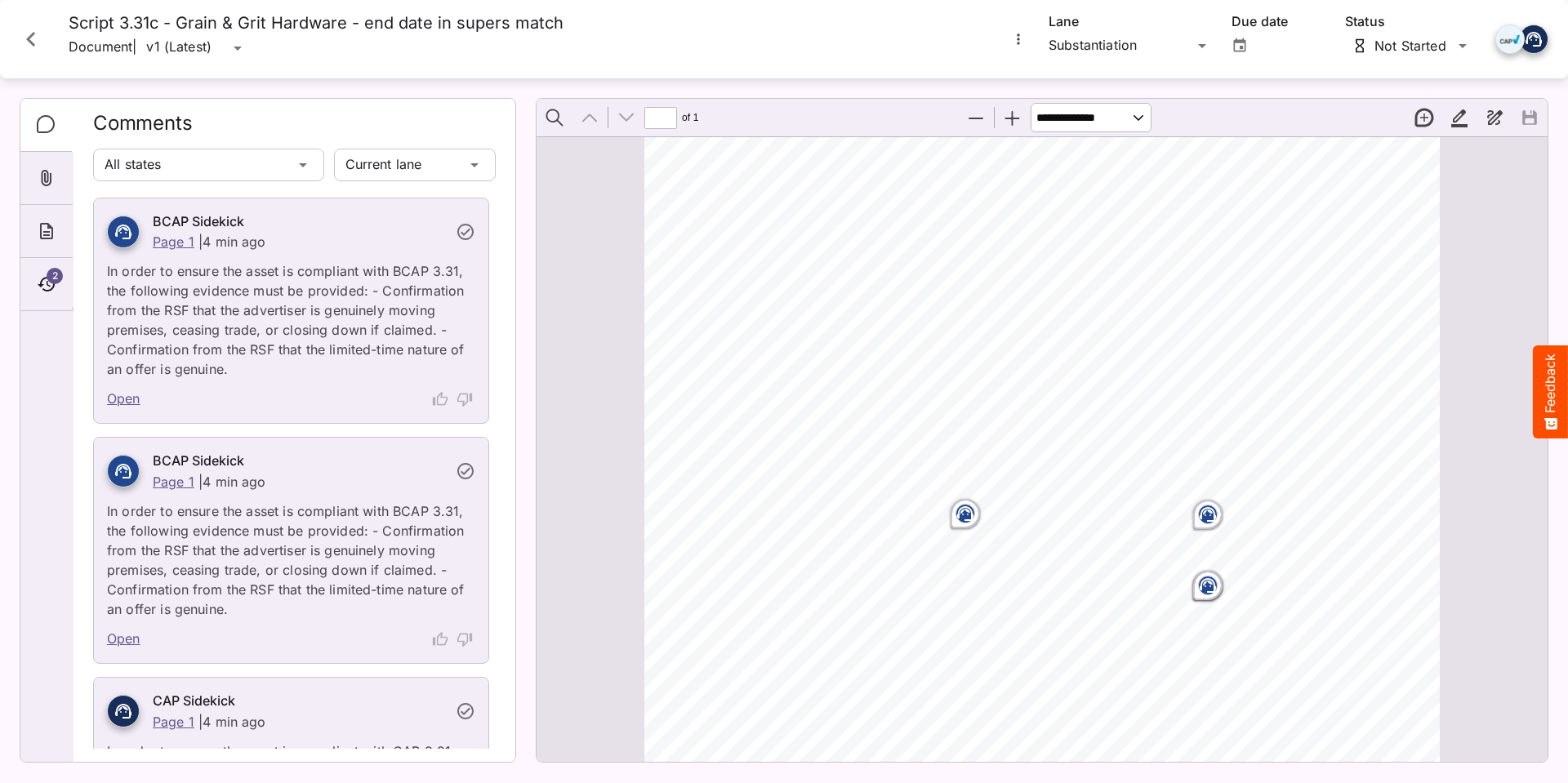
click at [33, 43] on icon "Close card" at bounding box center [30, 40] width 9 height 15
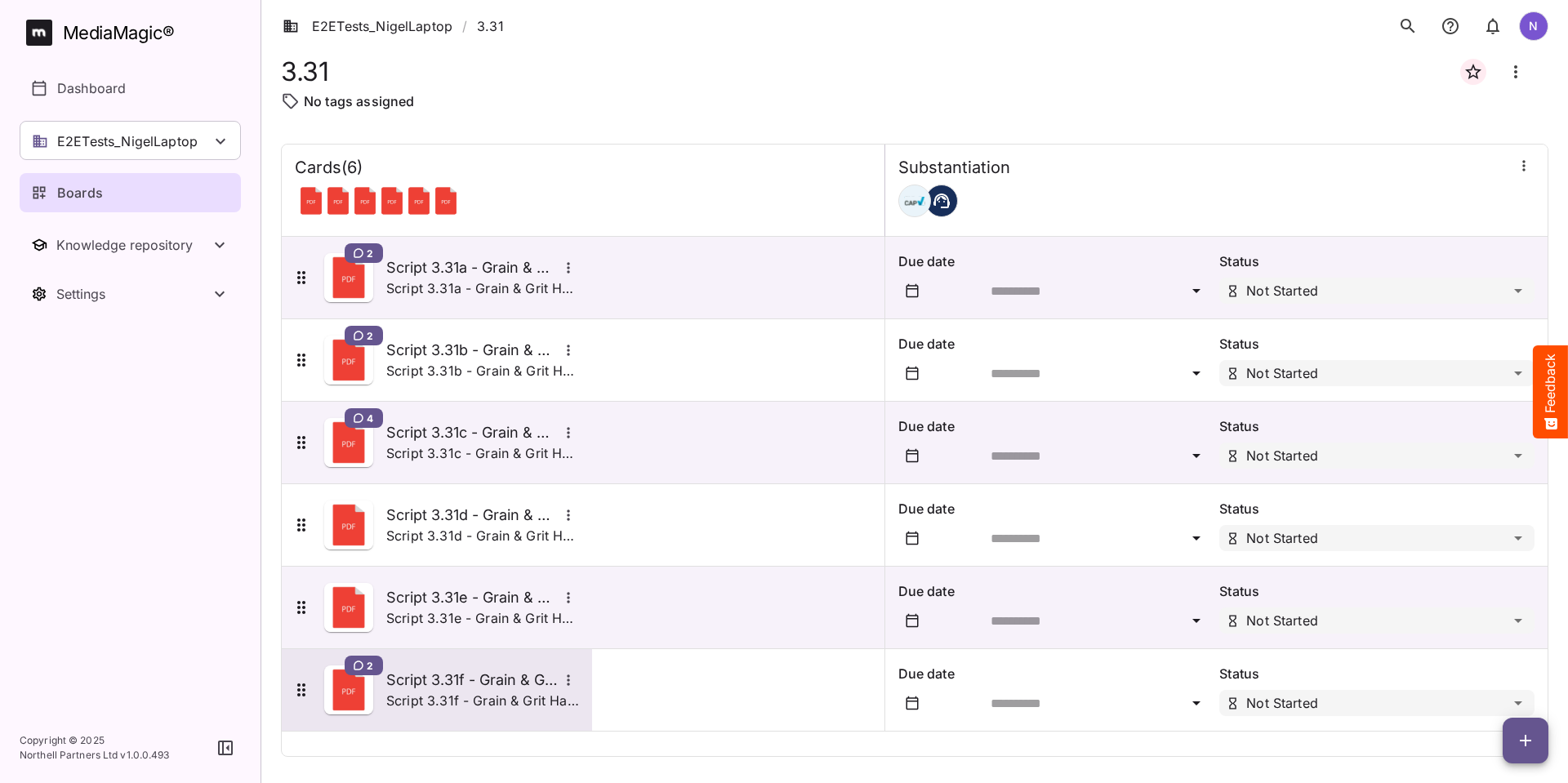
click at [434, 671] on h5 "Script 3.31f - Grain & Grit Hardware - end date in supers multiple offers" at bounding box center [472, 680] width 172 height 19
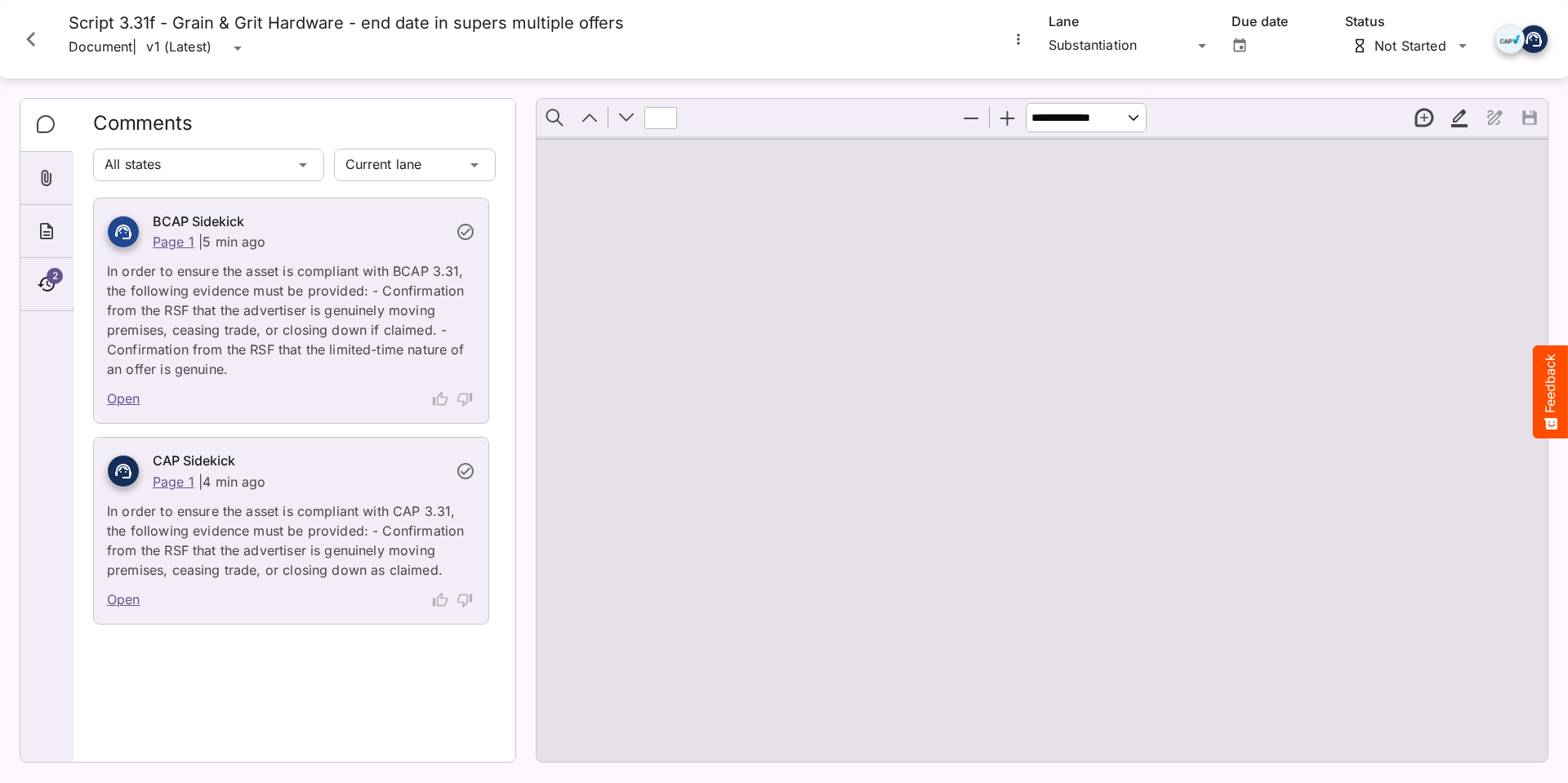
type input "*"
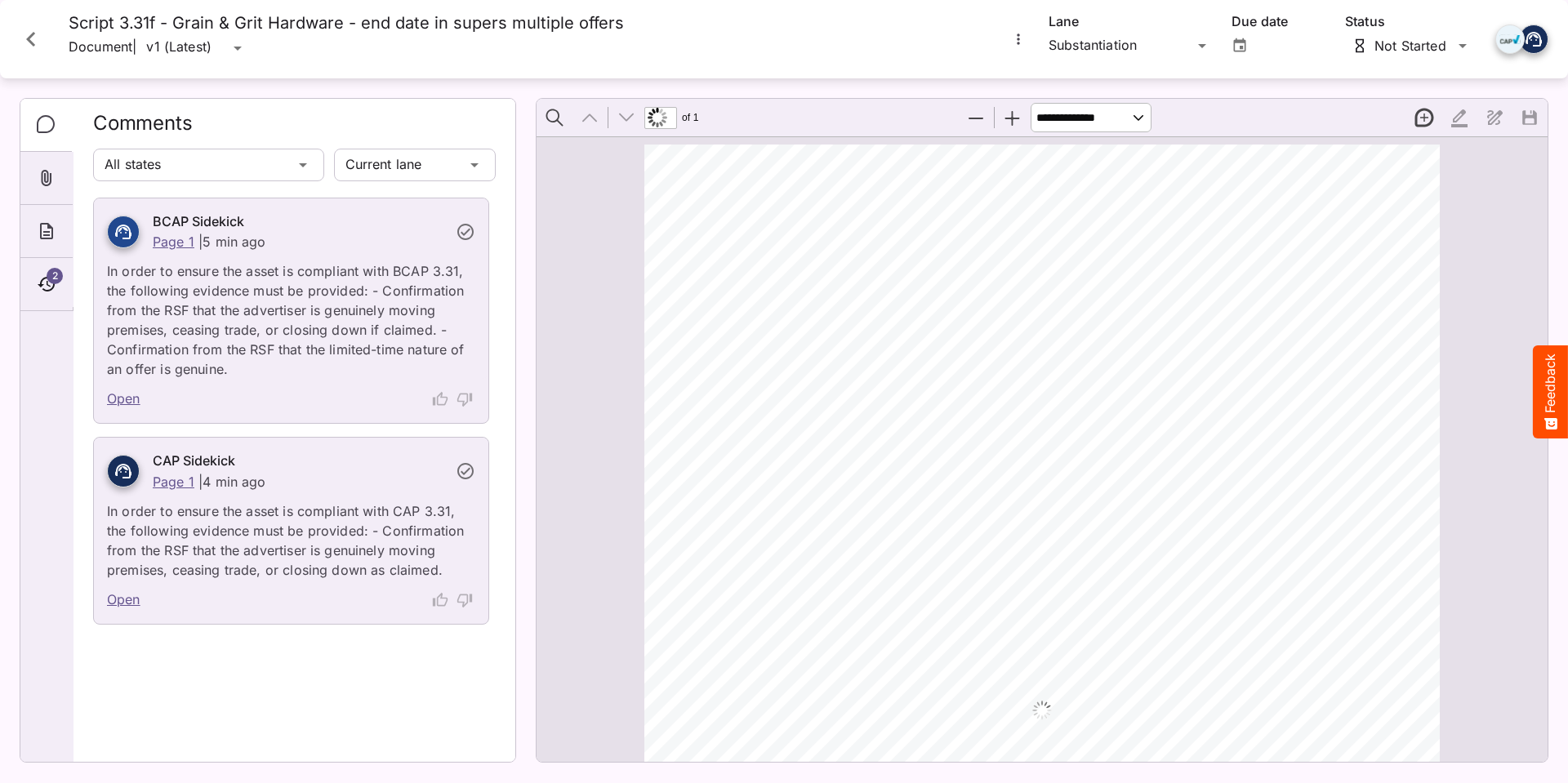
scroll to position [172, 0]
click at [25, 34] on icon "Close card" at bounding box center [31, 40] width 29 height 29
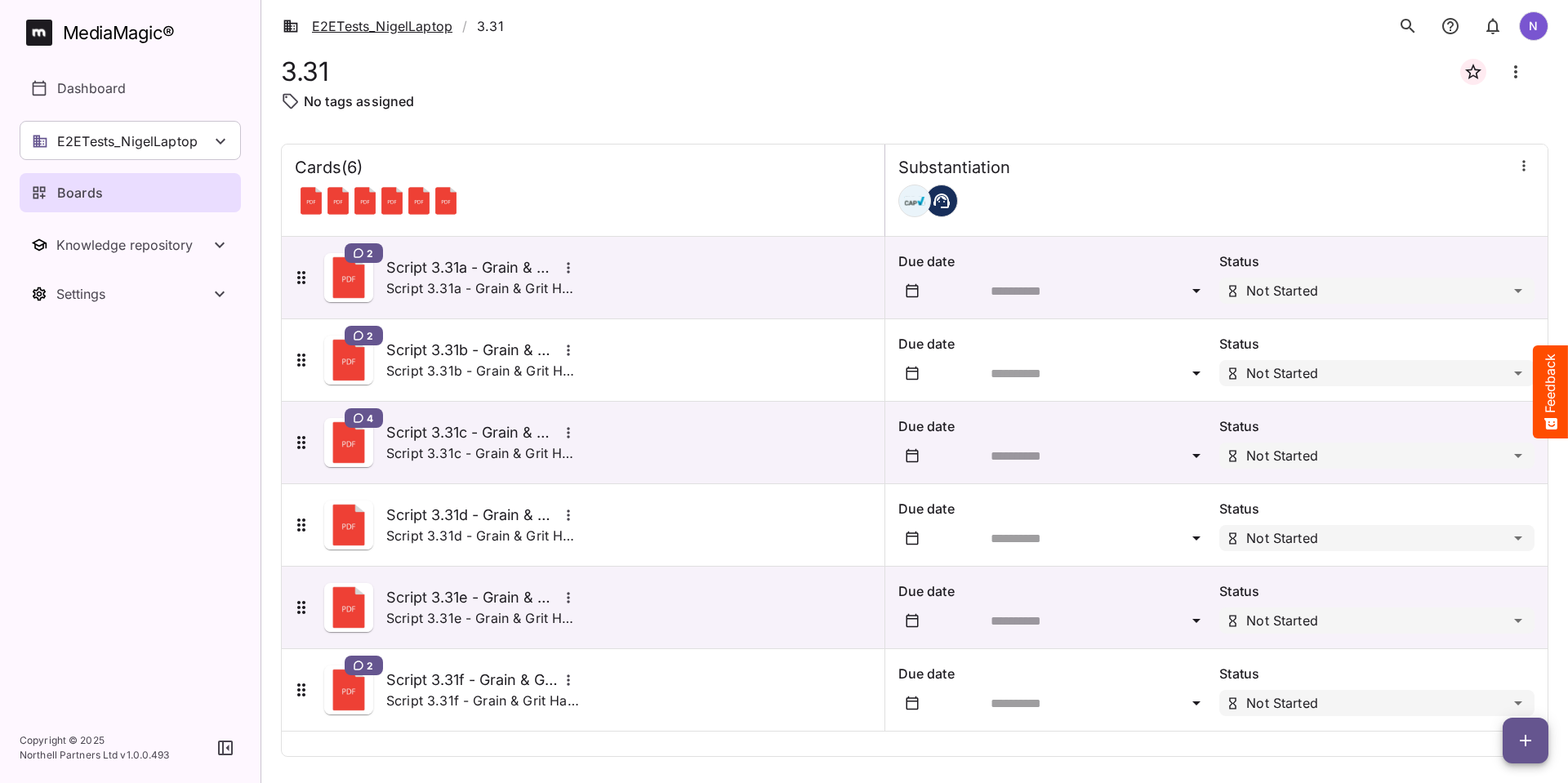
click at [383, 27] on link "E2ETests_NigelLaptop" at bounding box center [368, 26] width 170 height 19
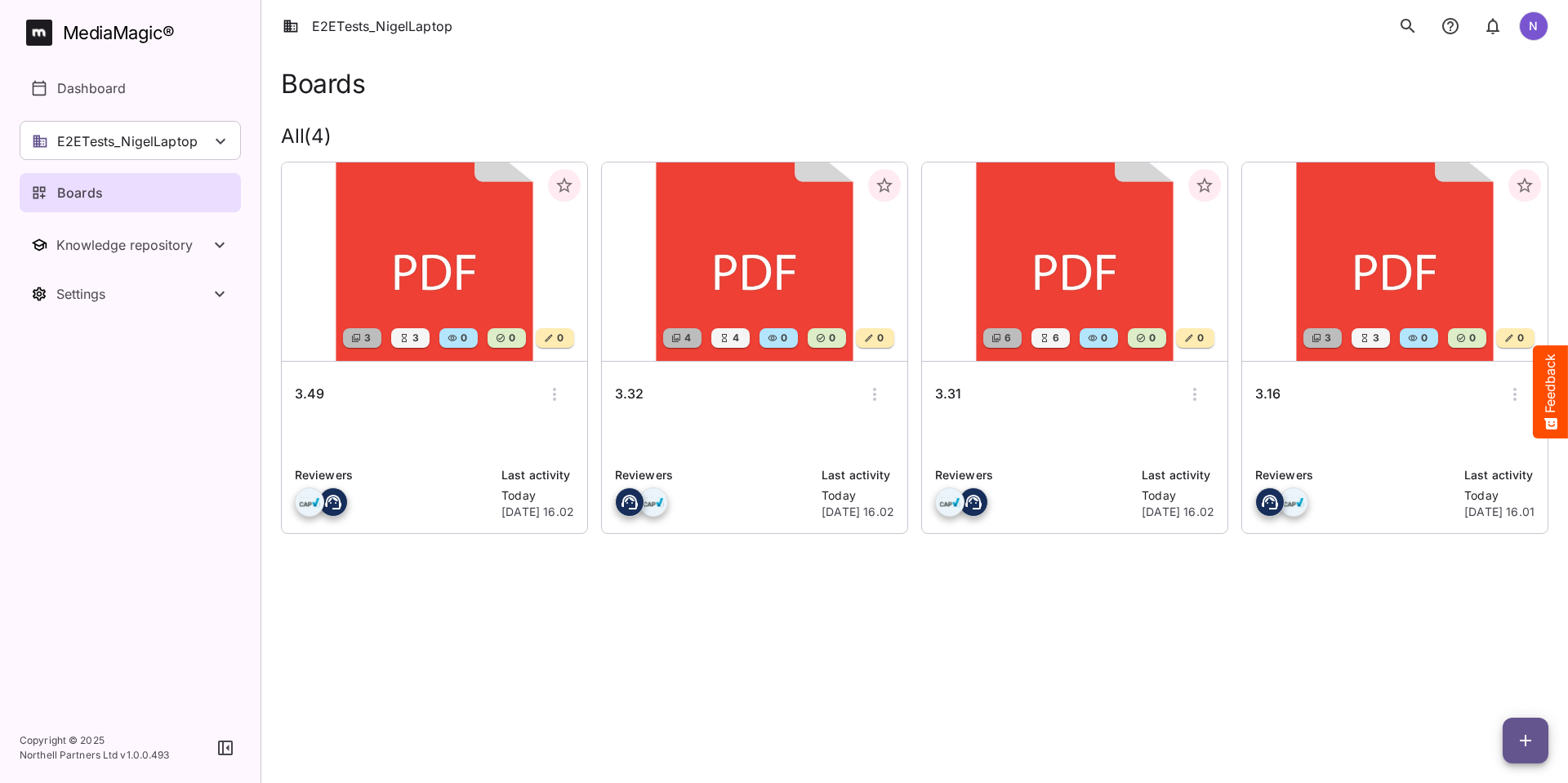
click at [634, 391] on h6 "3.32" at bounding box center [629, 394] width 28 height 21
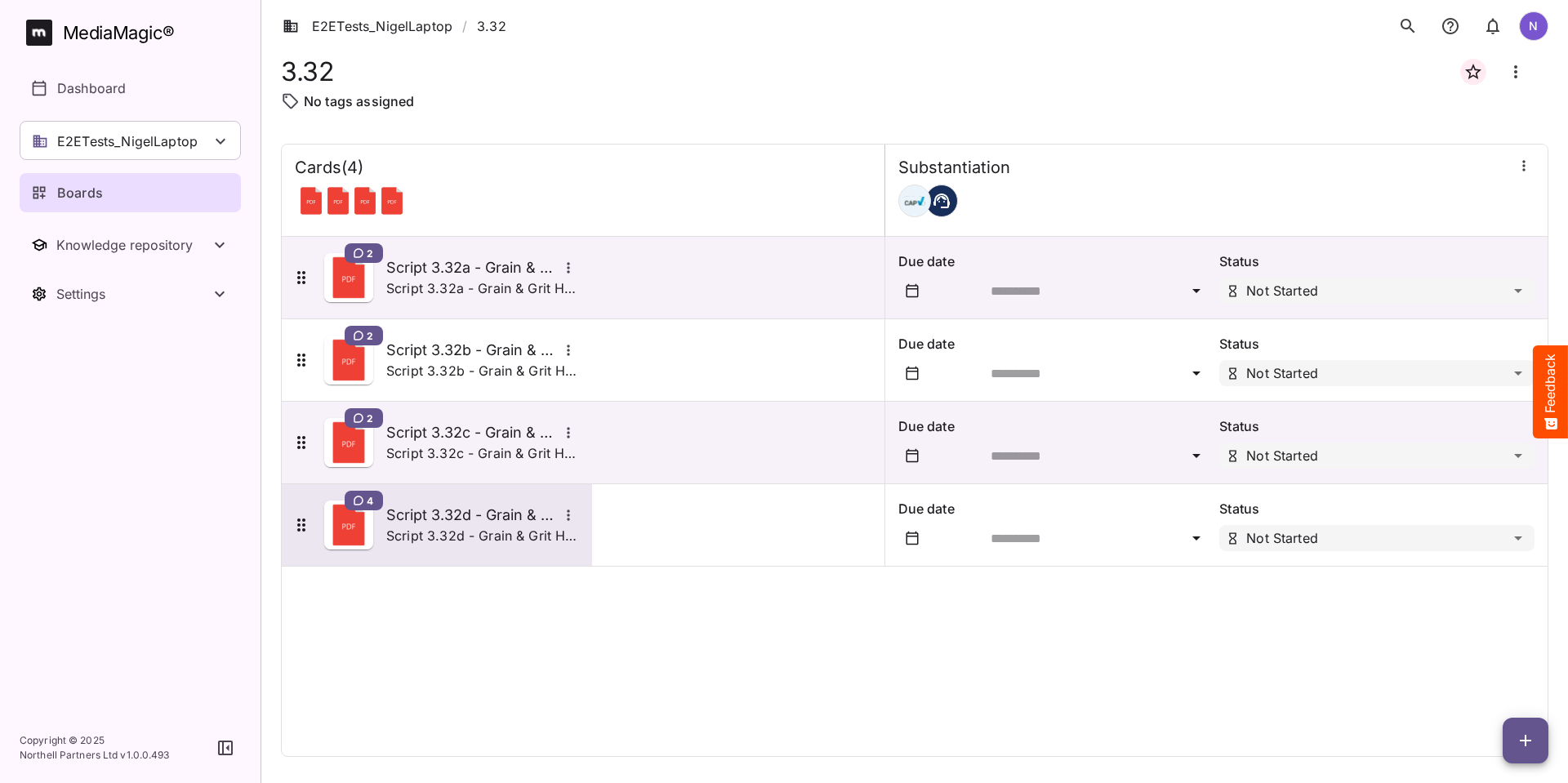
click at [429, 513] on h5 "Script 3.32d - Grain & Grit Hardware - limited edition" at bounding box center [472, 515] width 172 height 19
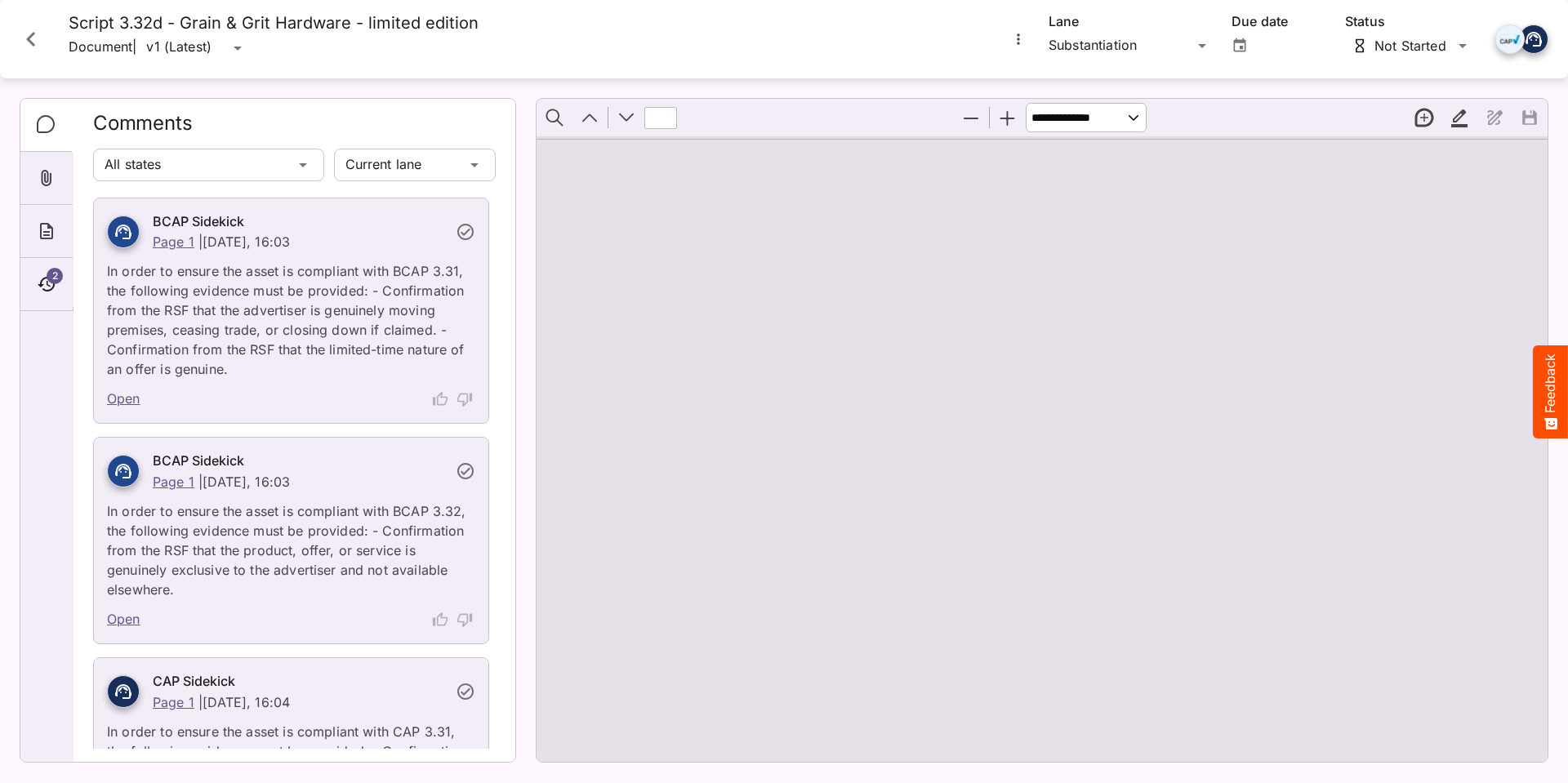
click at [29, 39] on icon "Close card" at bounding box center [30, 40] width 9 height 15
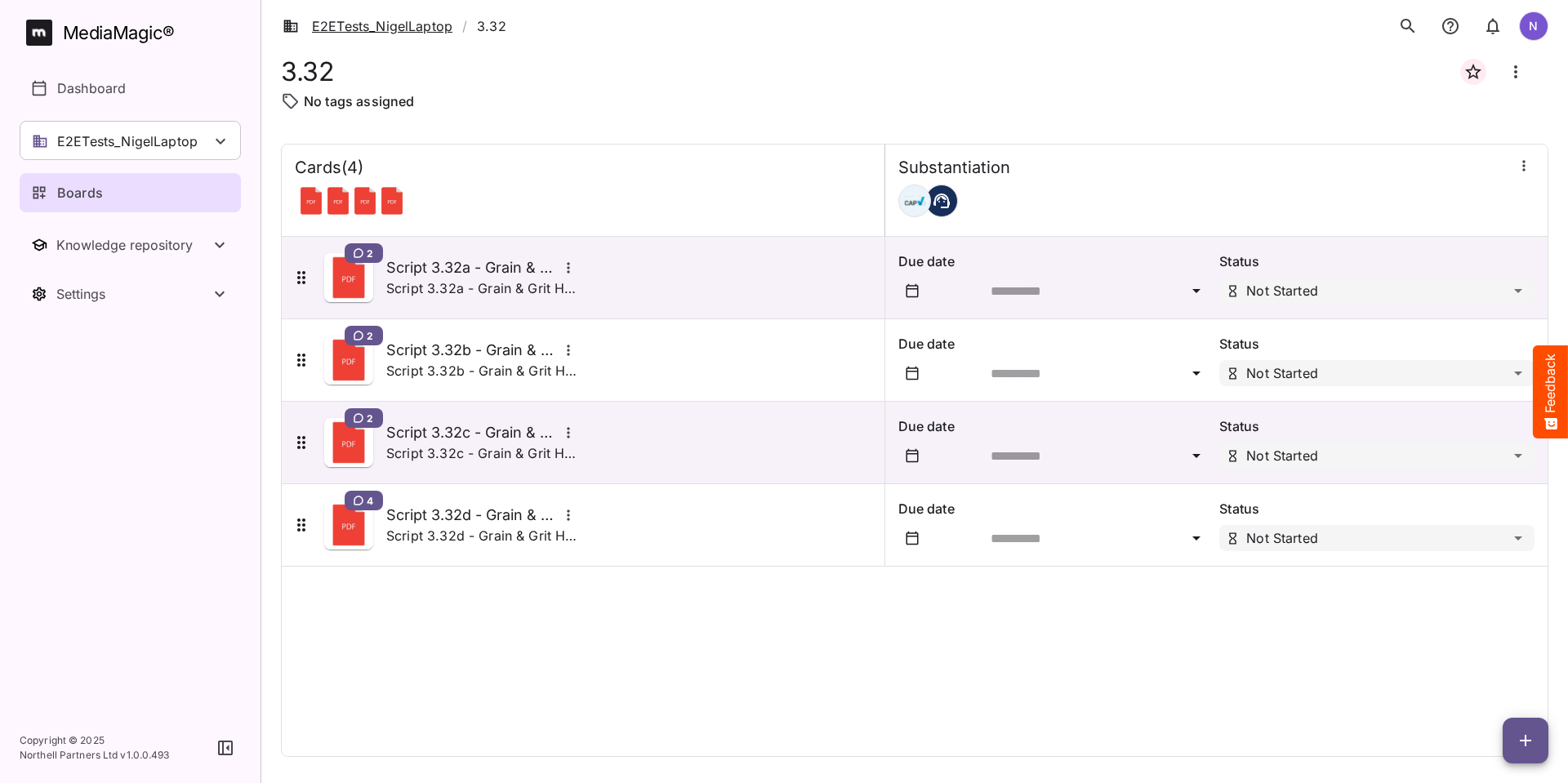
click at [344, 24] on link "E2ETests_NigelLaptop" at bounding box center [368, 26] width 170 height 19
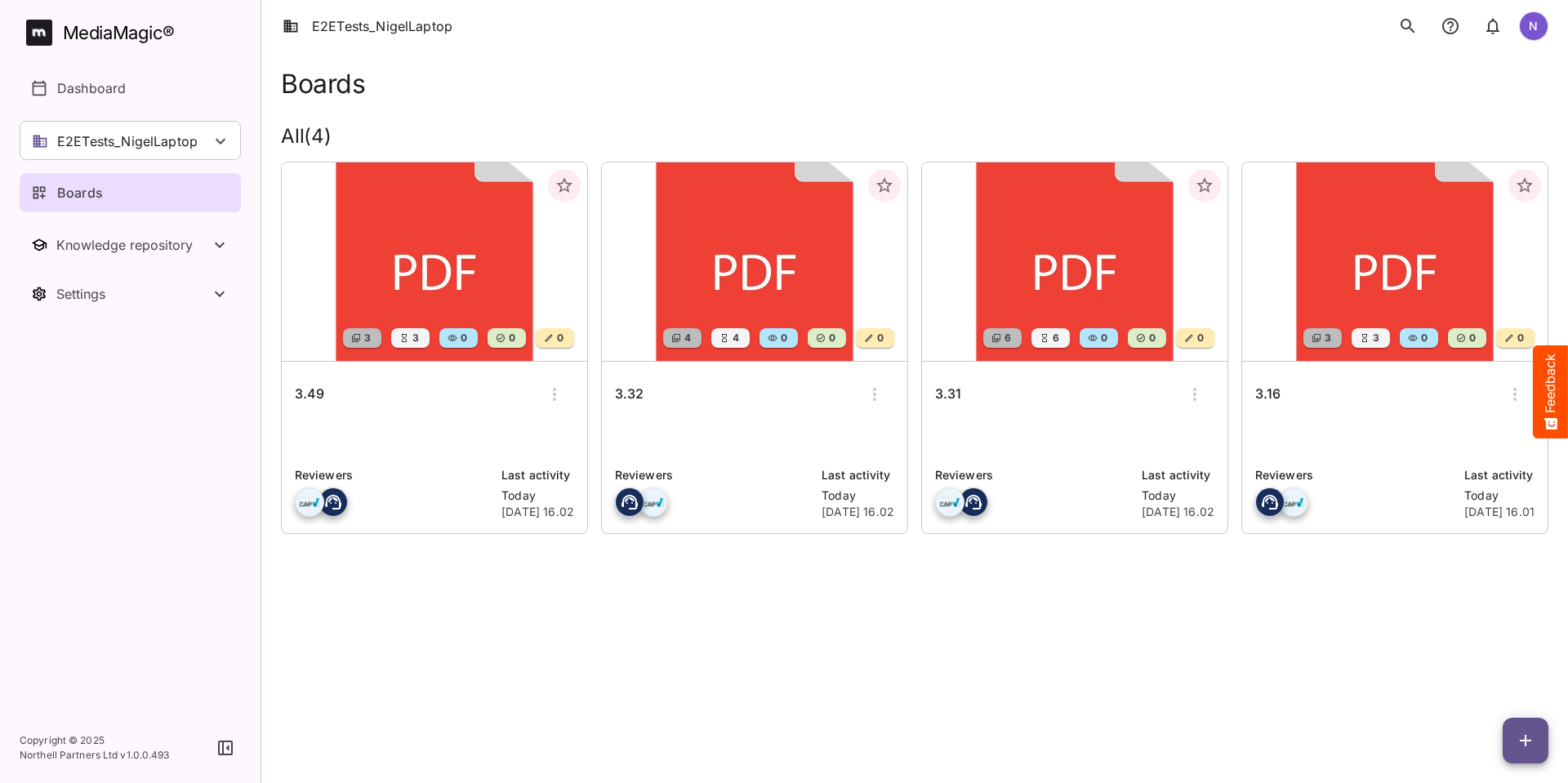
drag, startPoint x: 1518, startPoint y: 734, endPoint x: 1498, endPoint y: 697, distance: 42.1
click at [617, 93] on html "E2ETests_NigelLaptop N MediaMagic ® Dashboard E2ETests_NigelLaptop BYOD Default…" at bounding box center [784, 289] width 1568 height 579
click at [617, 93] on icon "button" at bounding box center [1526, 740] width 19 height 19
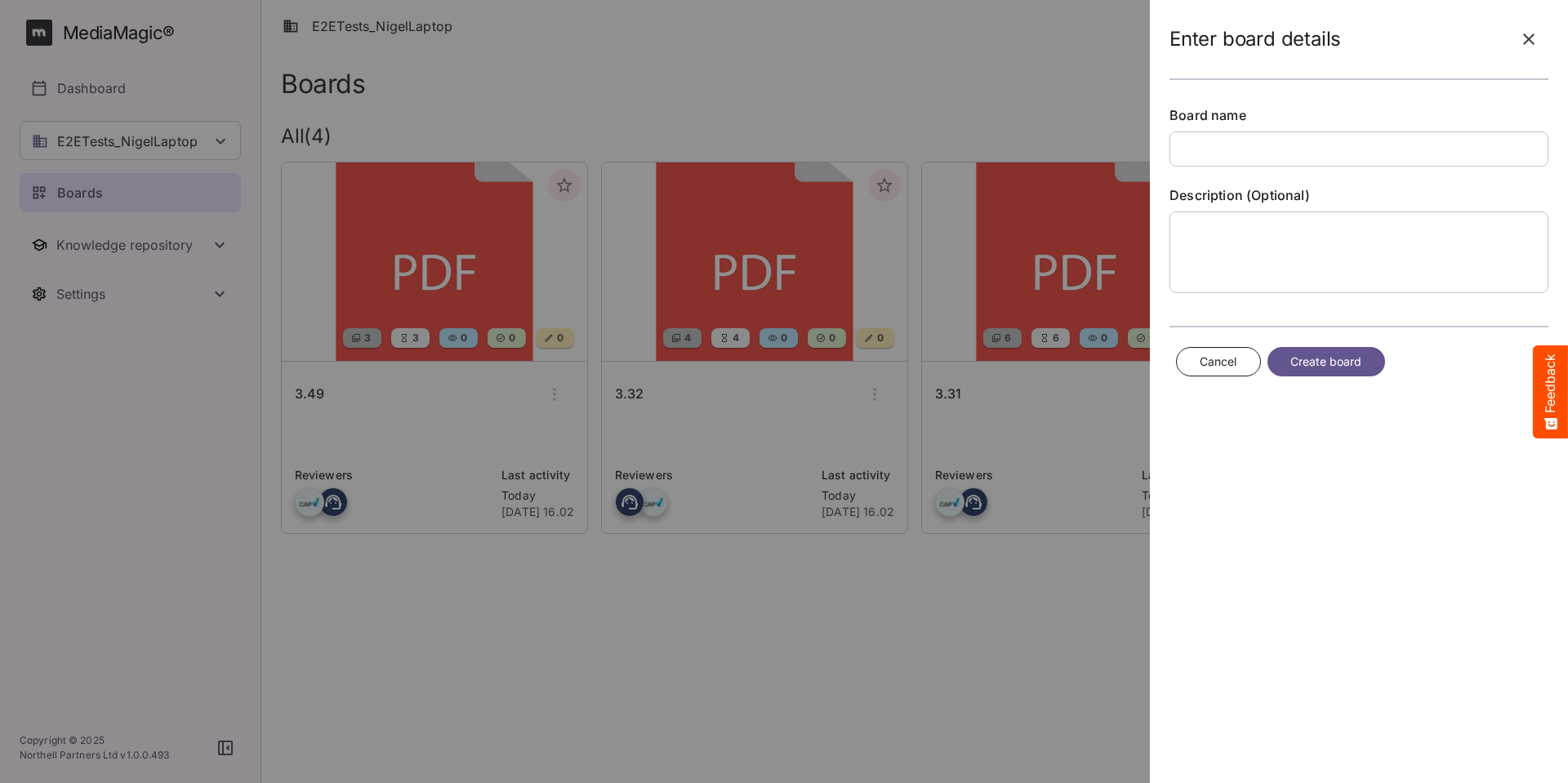
click at [617, 93] on input "text" at bounding box center [1359, 149] width 379 height 35
type input "**"
click at [617, 93] on span "Create board" at bounding box center [1326, 362] width 72 height 20
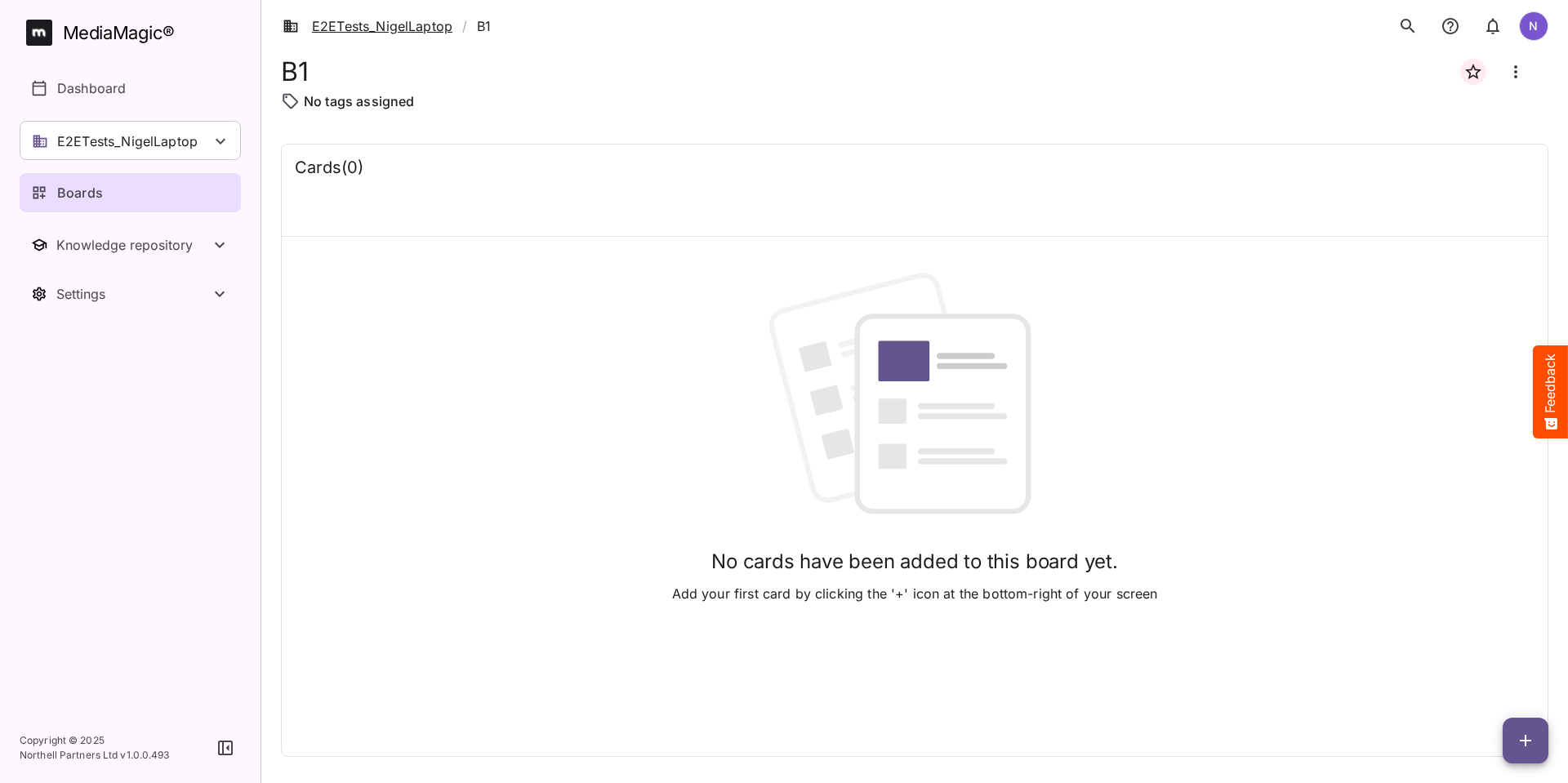
click at [400, 26] on link "E2ETests_NigelLaptop" at bounding box center [368, 26] width 170 height 19
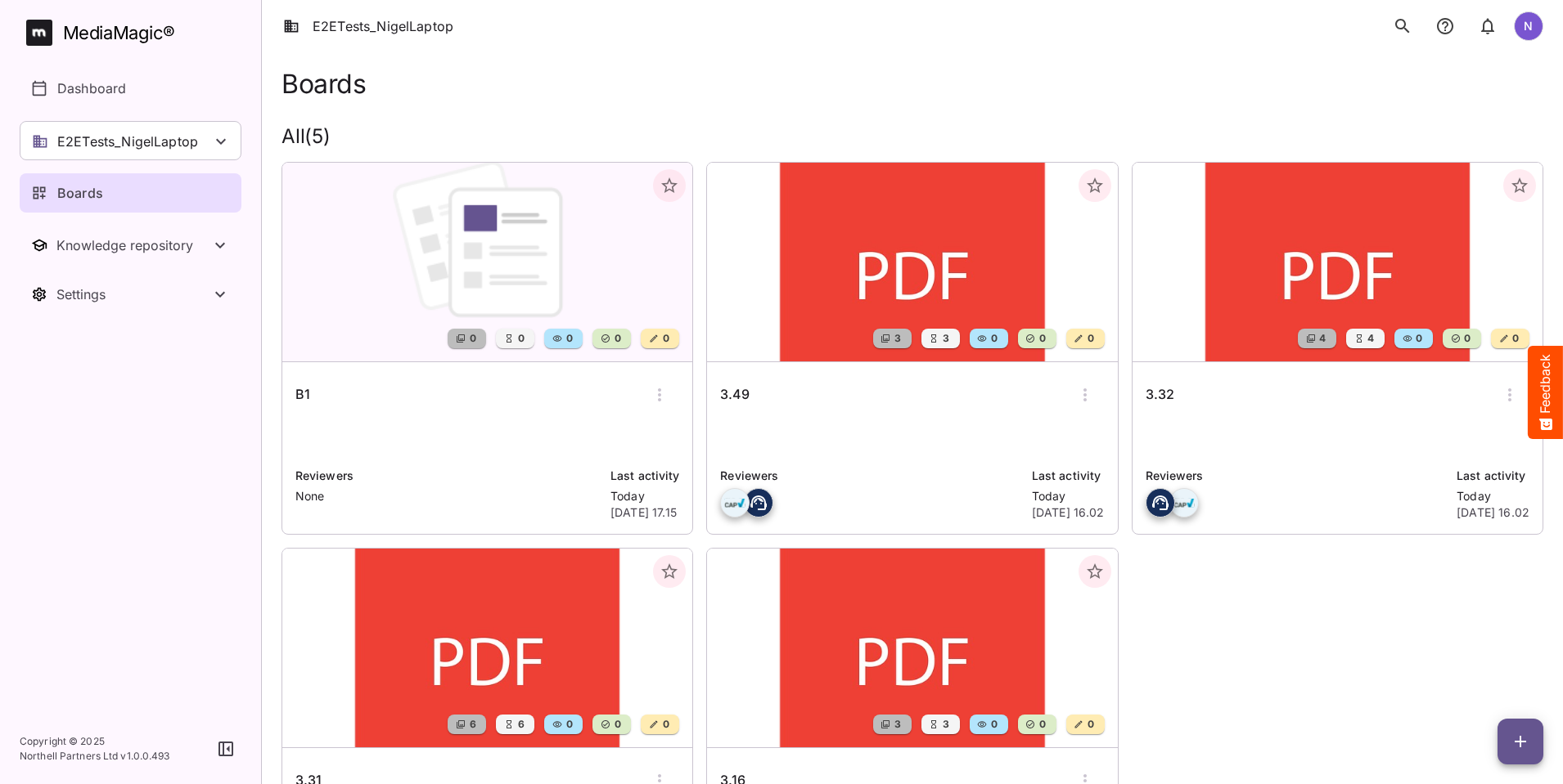
click at [618, 93] on h6 "3.49" at bounding box center [735, 395] width 29 height 21
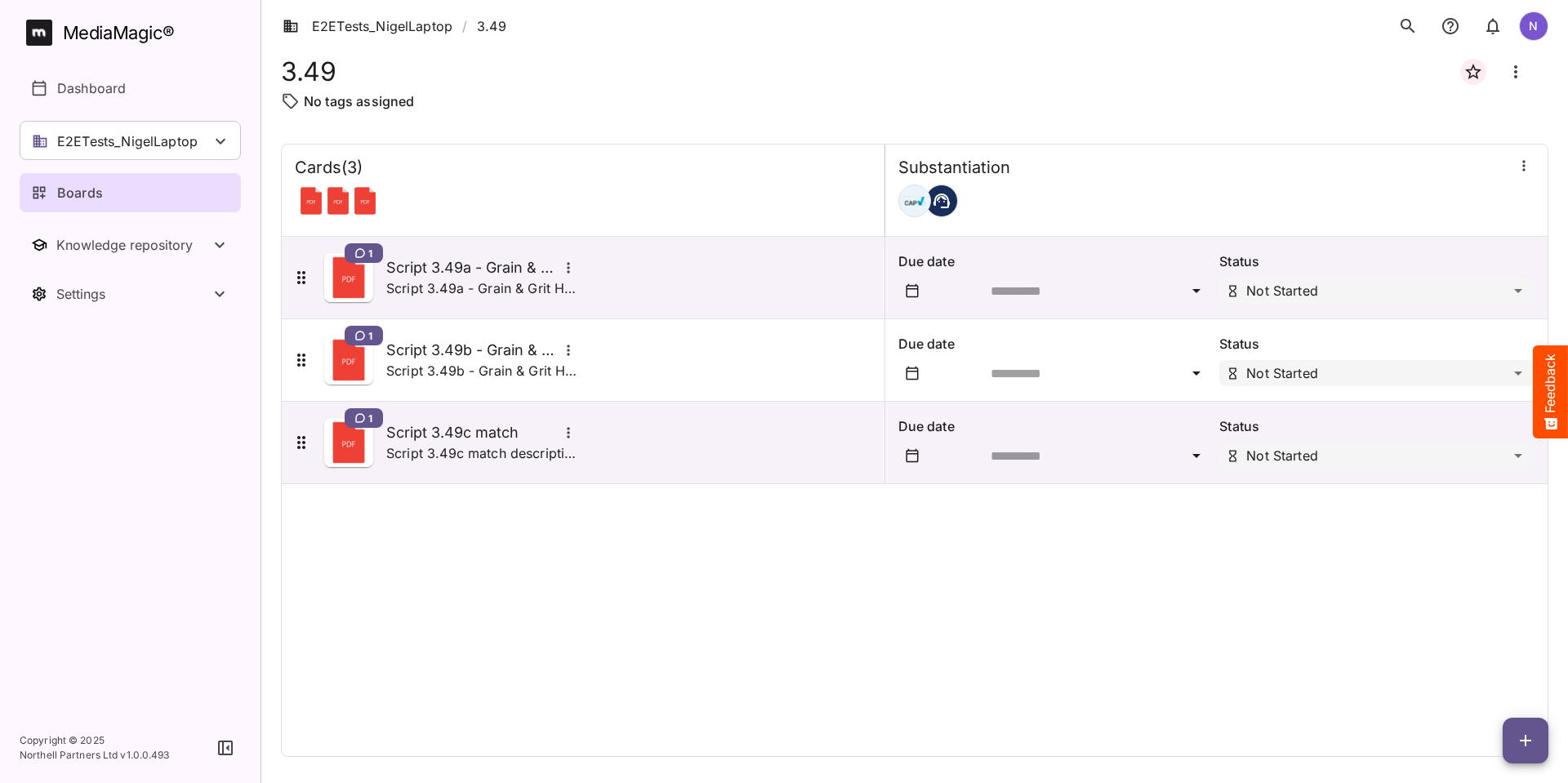
click at [617, 93] on icon "button" at bounding box center [1526, 740] width 19 height 19
click at [617, 93] on p "Add new card" at bounding box center [1485, 636] width 88 height 19
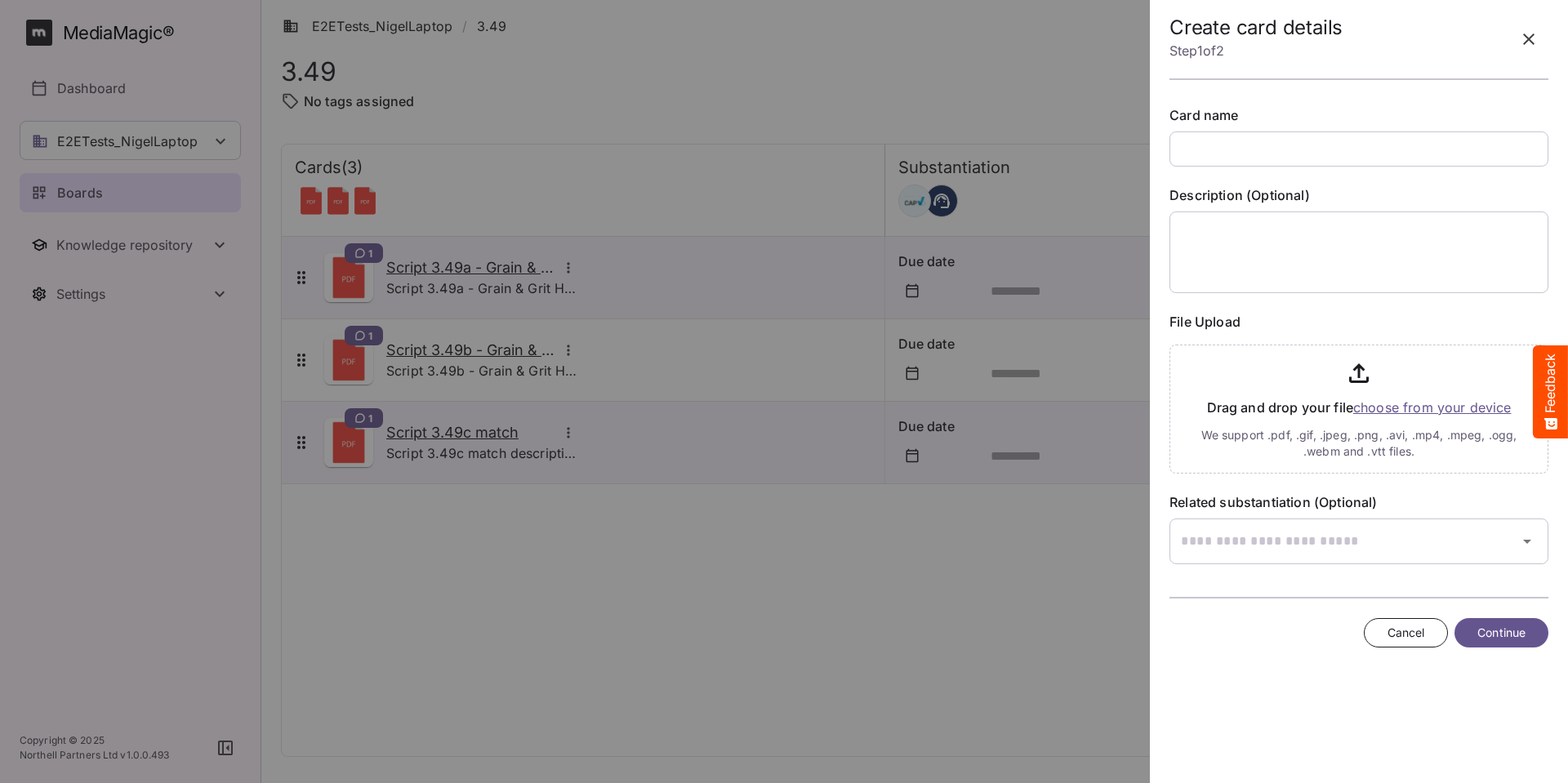
click at [617, 93] on input "text" at bounding box center [1359, 149] width 379 height 35
type input "**********"
click at [617, 93] on input "file" at bounding box center [1359, 406] width 379 height 136
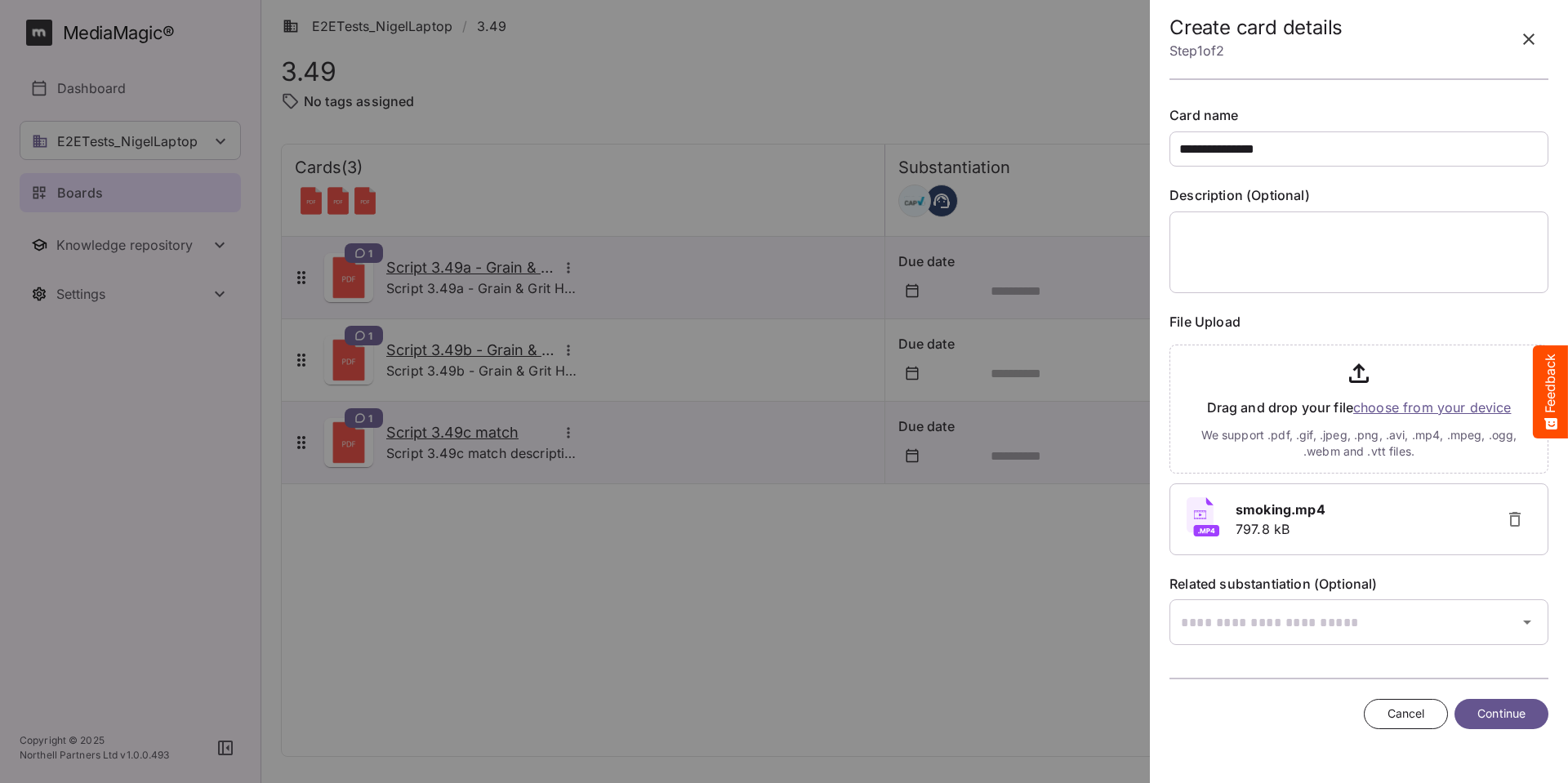
click at [617, 93] on span "Continue" at bounding box center [1502, 714] width 48 height 20
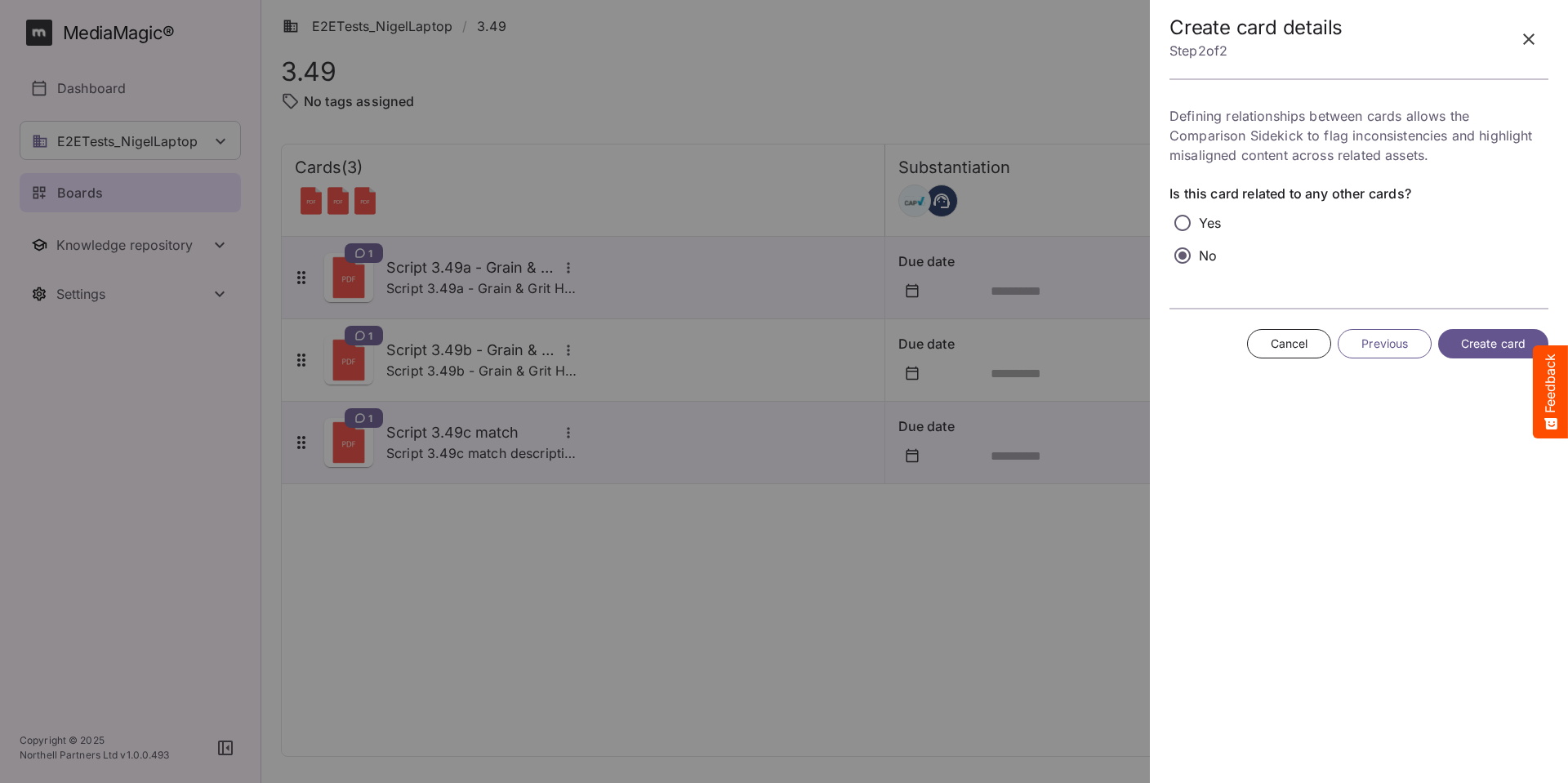
click at [617, 93] on span "Create card" at bounding box center [1494, 344] width 64 height 20
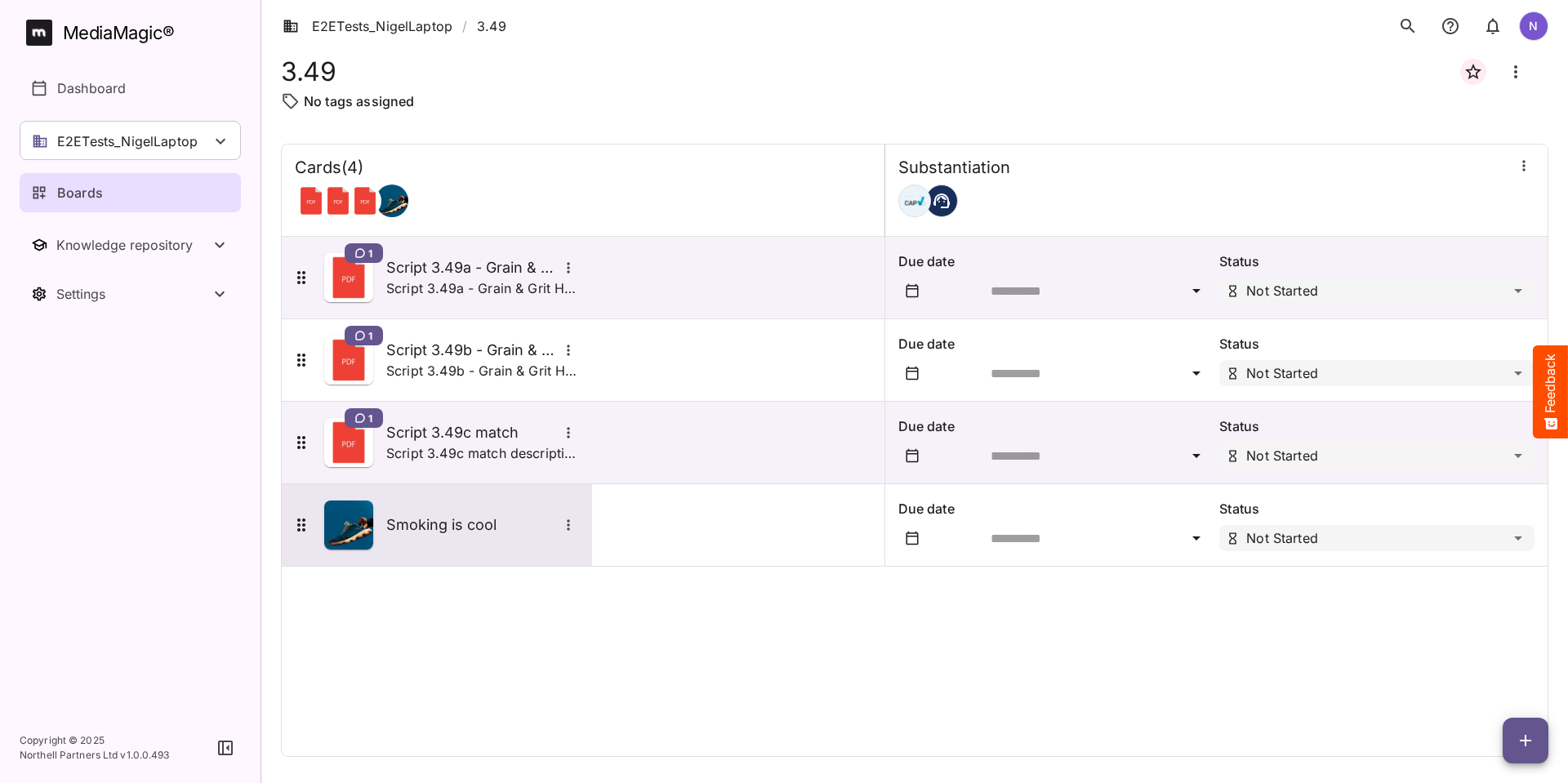
click at [455, 93] on h5 "Smoking is cool" at bounding box center [472, 525] width 172 height 19
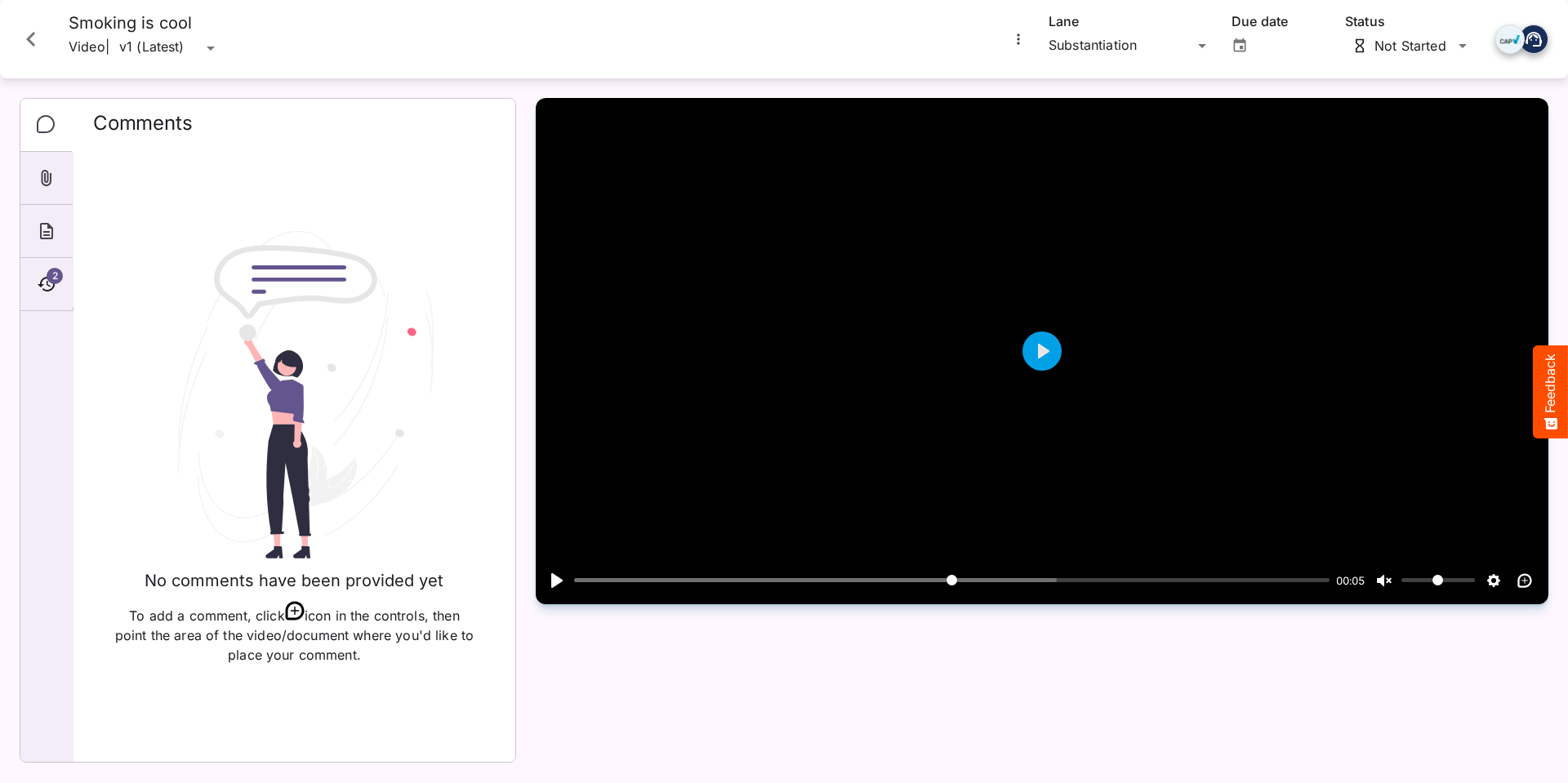
scroll to position [490, 0]
click at [617, 93] on button "Play" at bounding box center [1042, 351] width 40 height 40
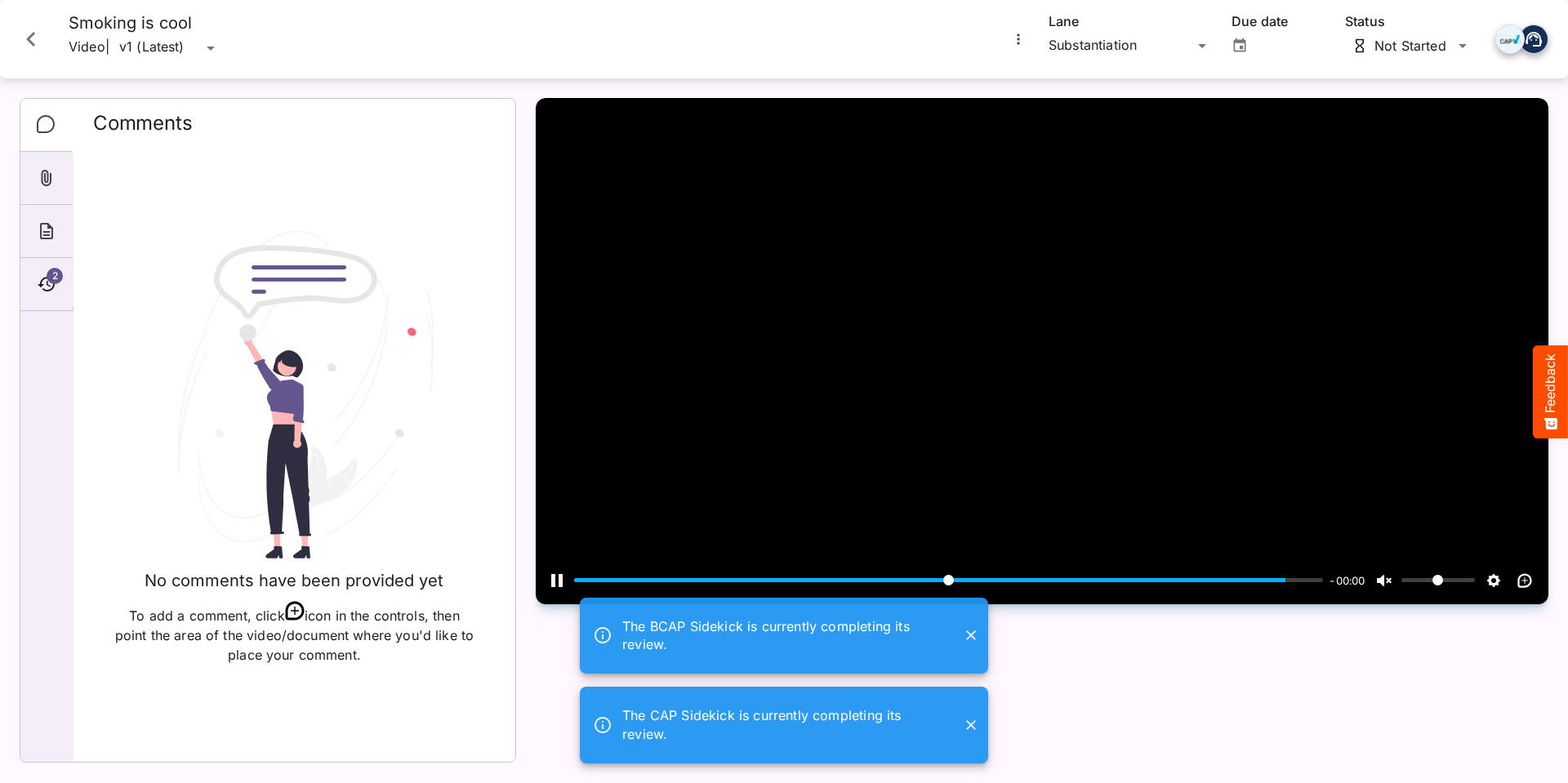
type input "***"
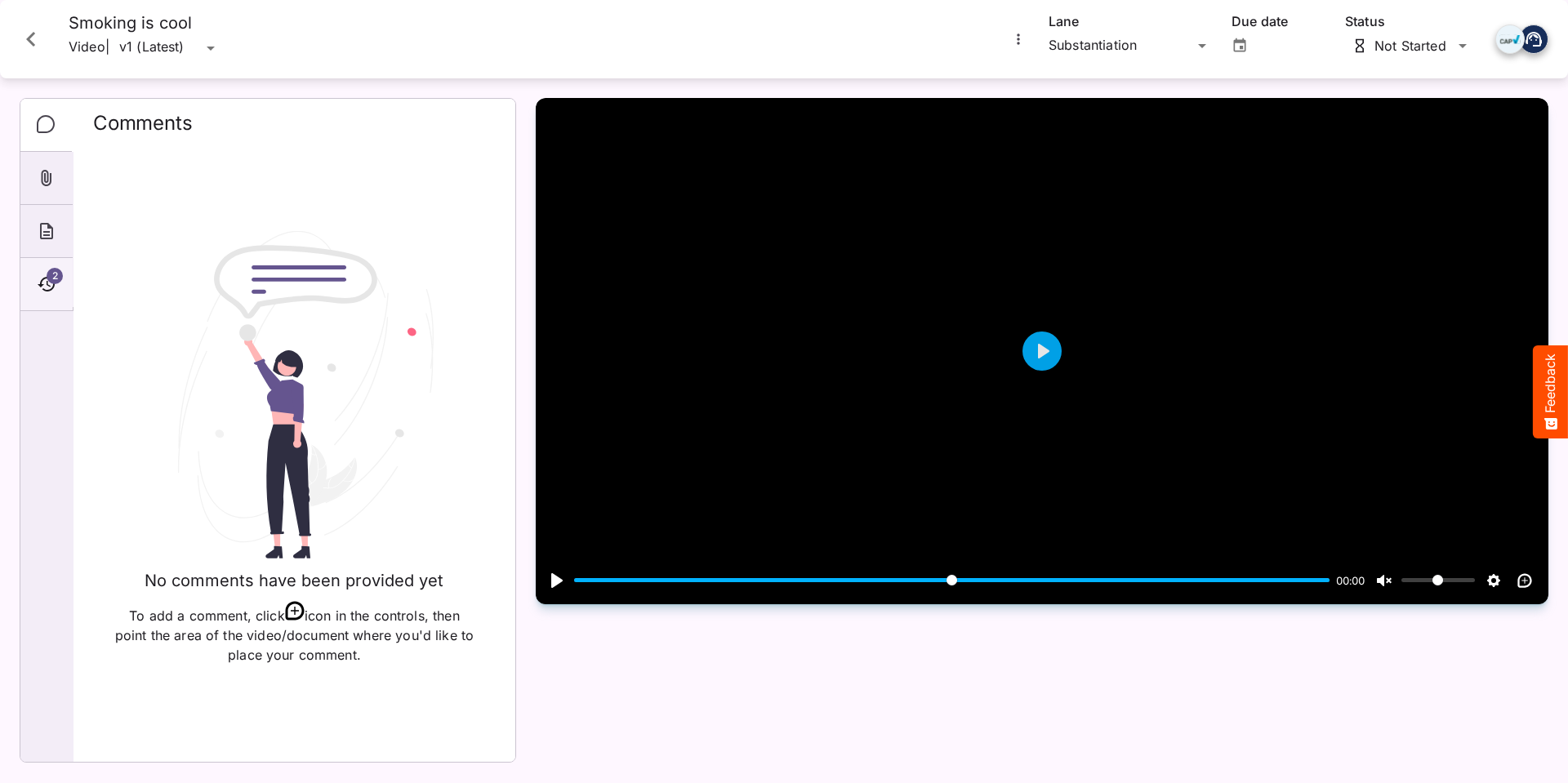
click at [50, 93] on span "2" at bounding box center [55, 277] width 17 height 17
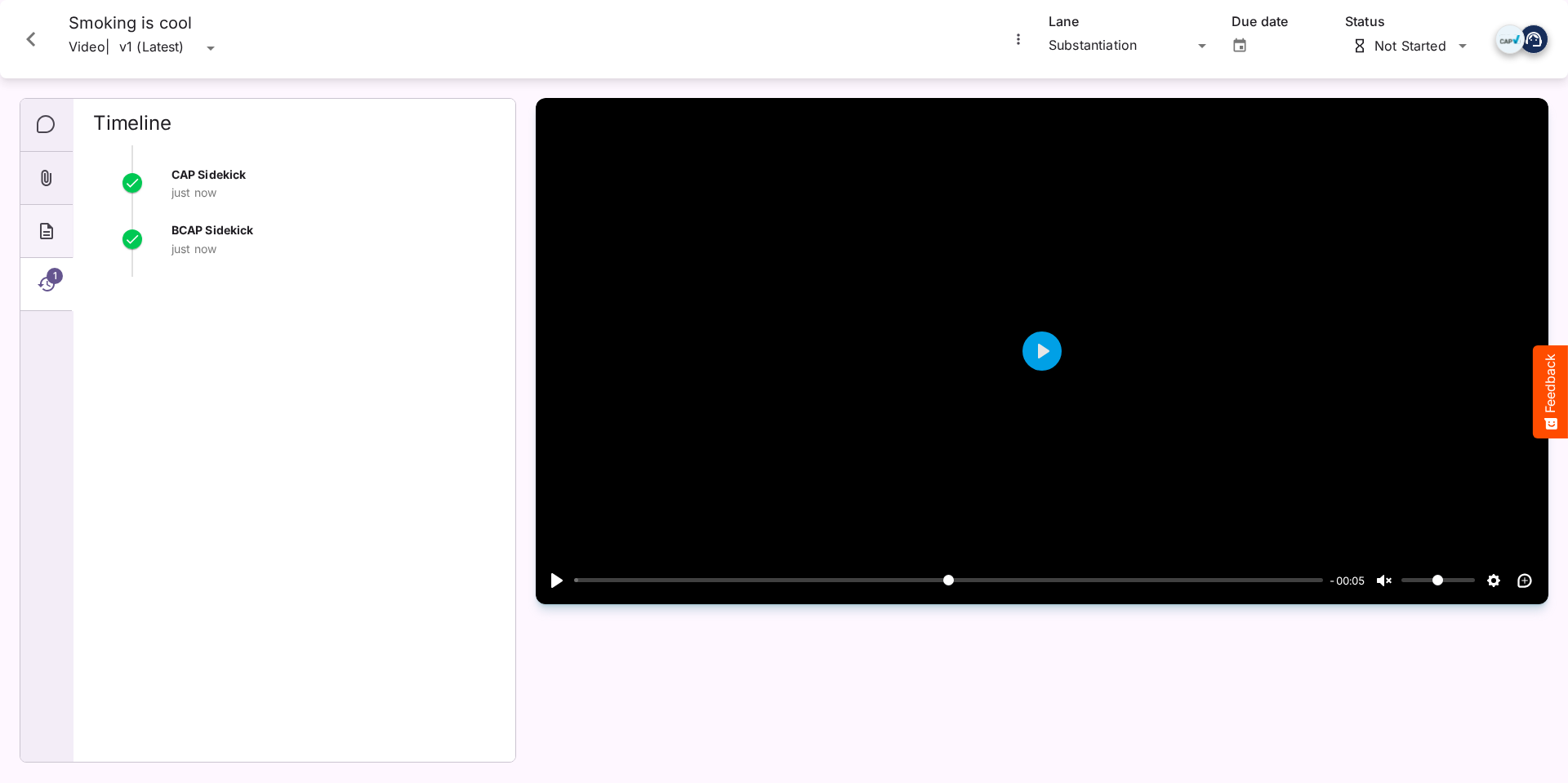
click at [46, 93] on icon "About" at bounding box center [46, 231] width 19 height 19
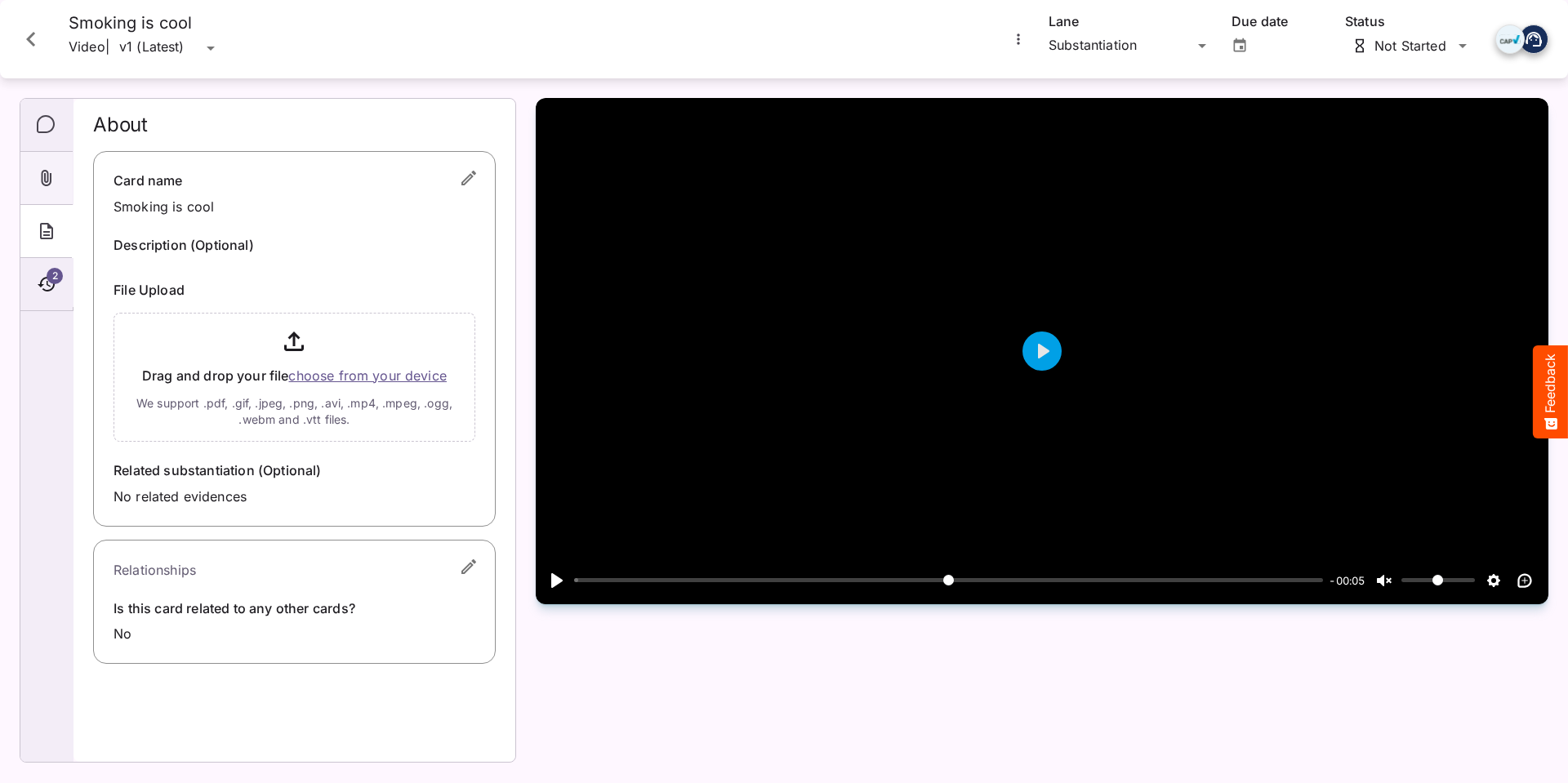
click at [48, 93] on icon "Attachments" at bounding box center [47, 178] width 11 height 17
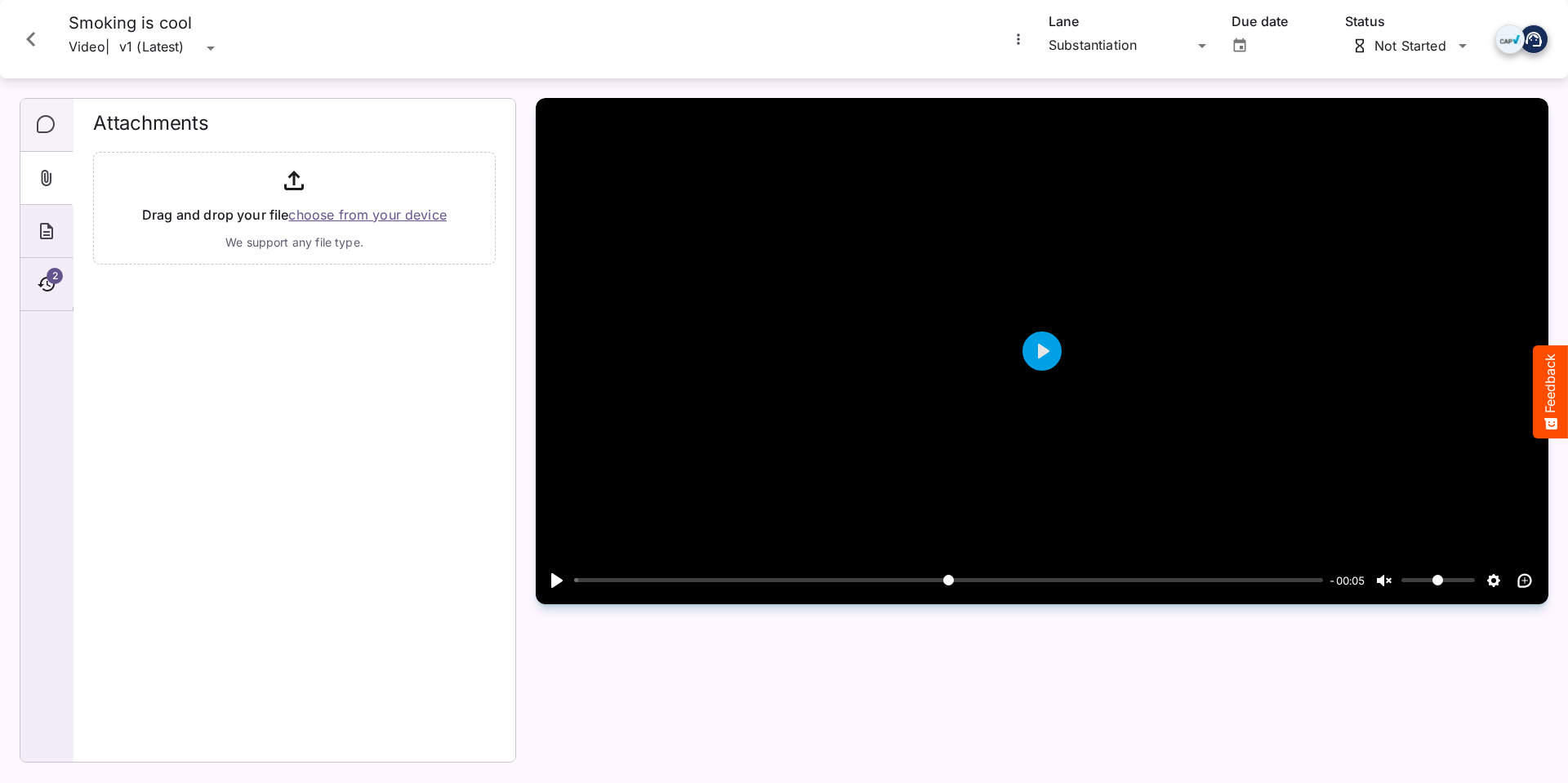
click at [50, 93] on icon "Comments" at bounding box center [46, 124] width 19 height 19
